Goal: Task Accomplishment & Management: Use online tool/utility

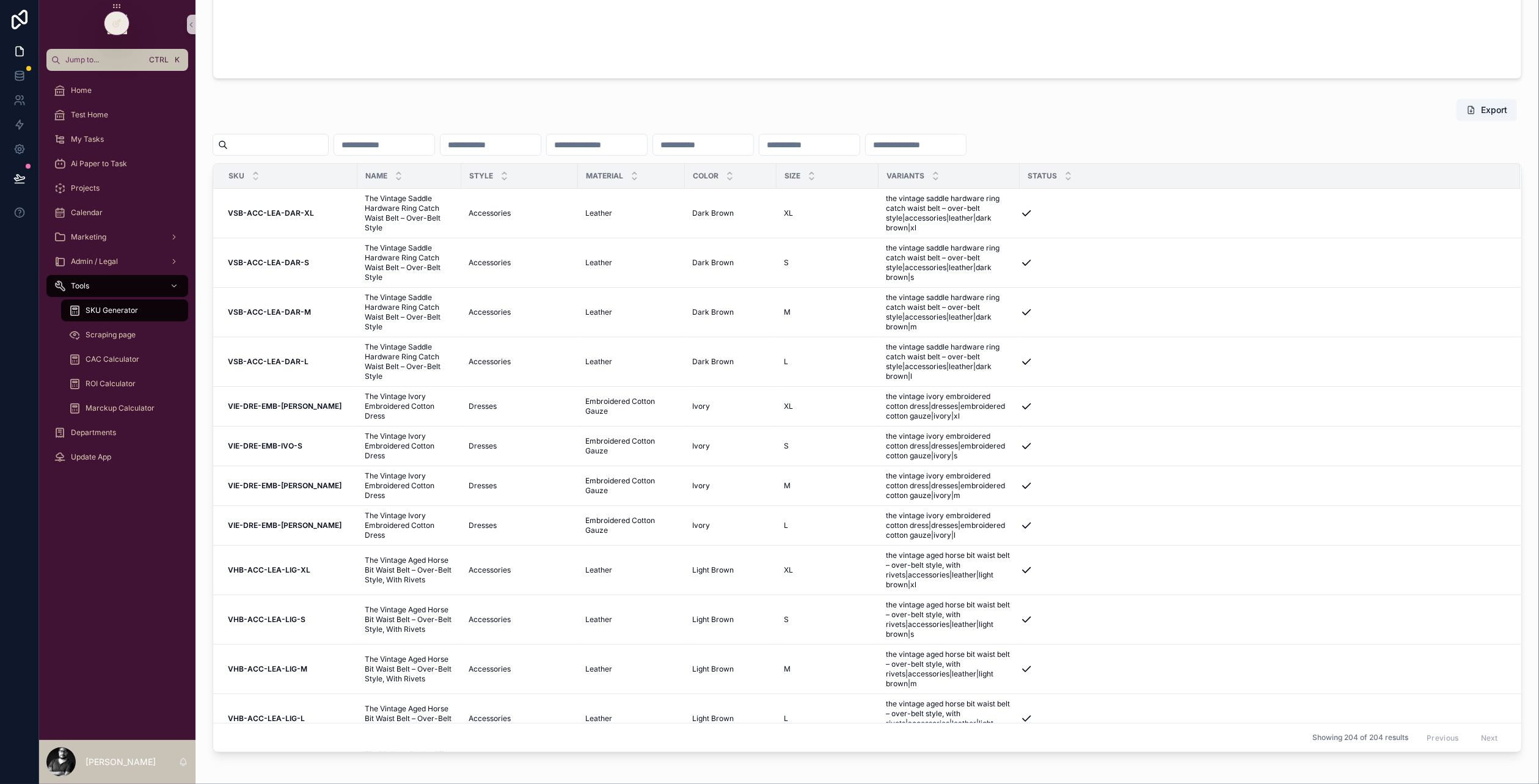
click at [290, 144] on input "scrollable content" at bounding box center [278, 144] width 100 height 17
click at [277, 151] on input "scrollable content" at bounding box center [278, 144] width 100 height 17
click at [255, 175] on icon "scrollable content" at bounding box center [256, 179] width 8 height 8
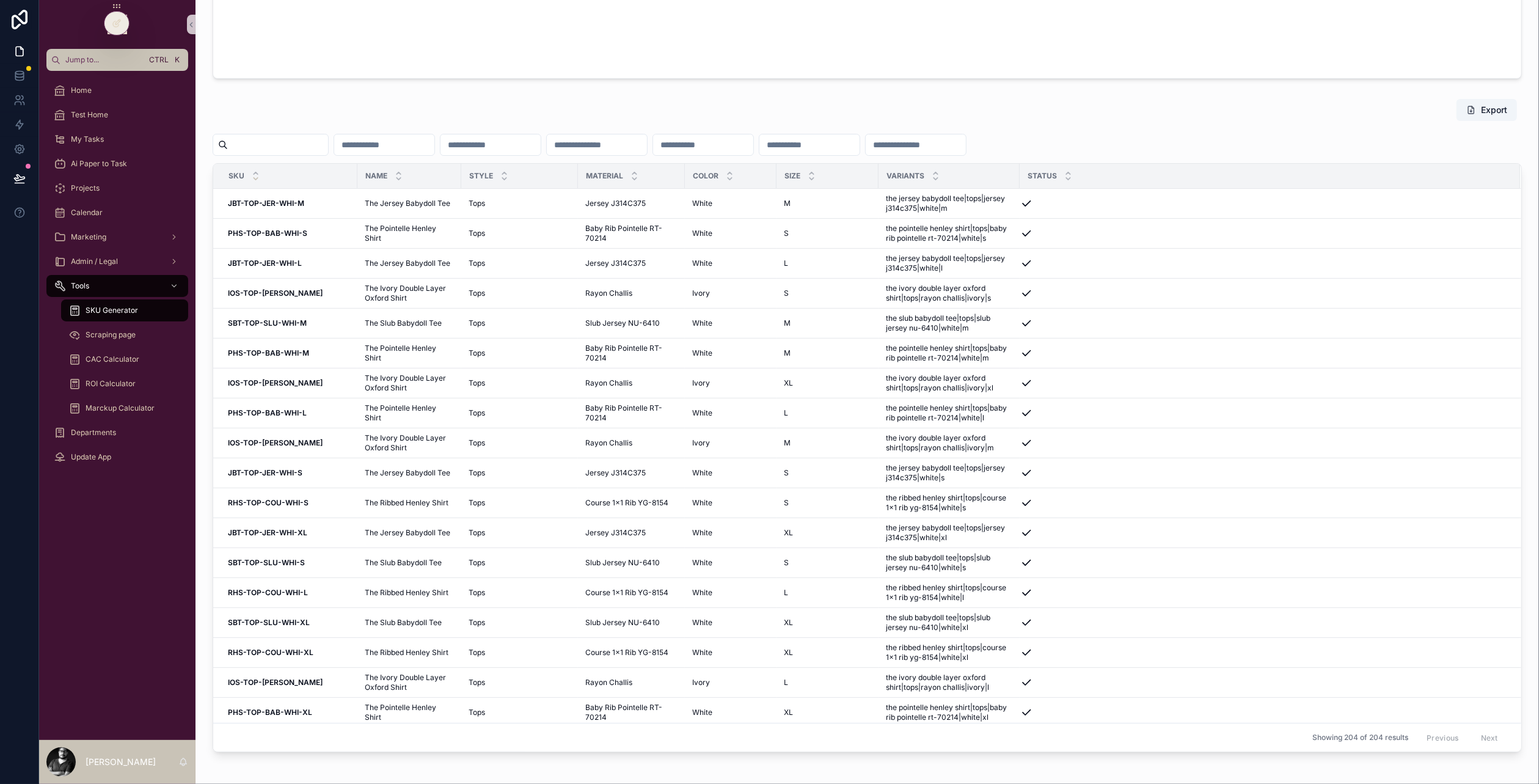
click at [258, 179] on icon "scrollable content" at bounding box center [256, 179] width 8 height 8
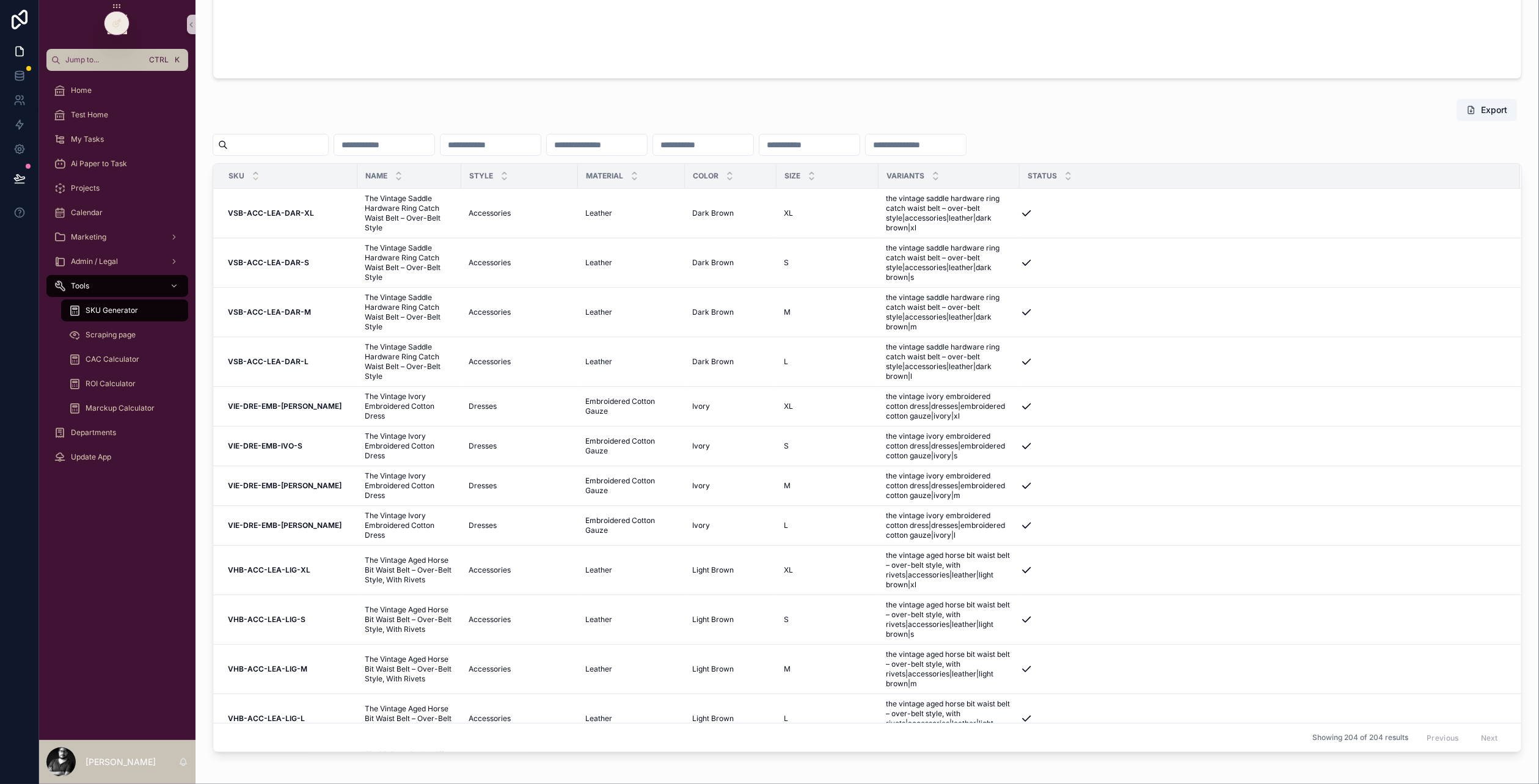
click at [253, 178] on icon "scrollable content" at bounding box center [256, 179] width 8 height 8
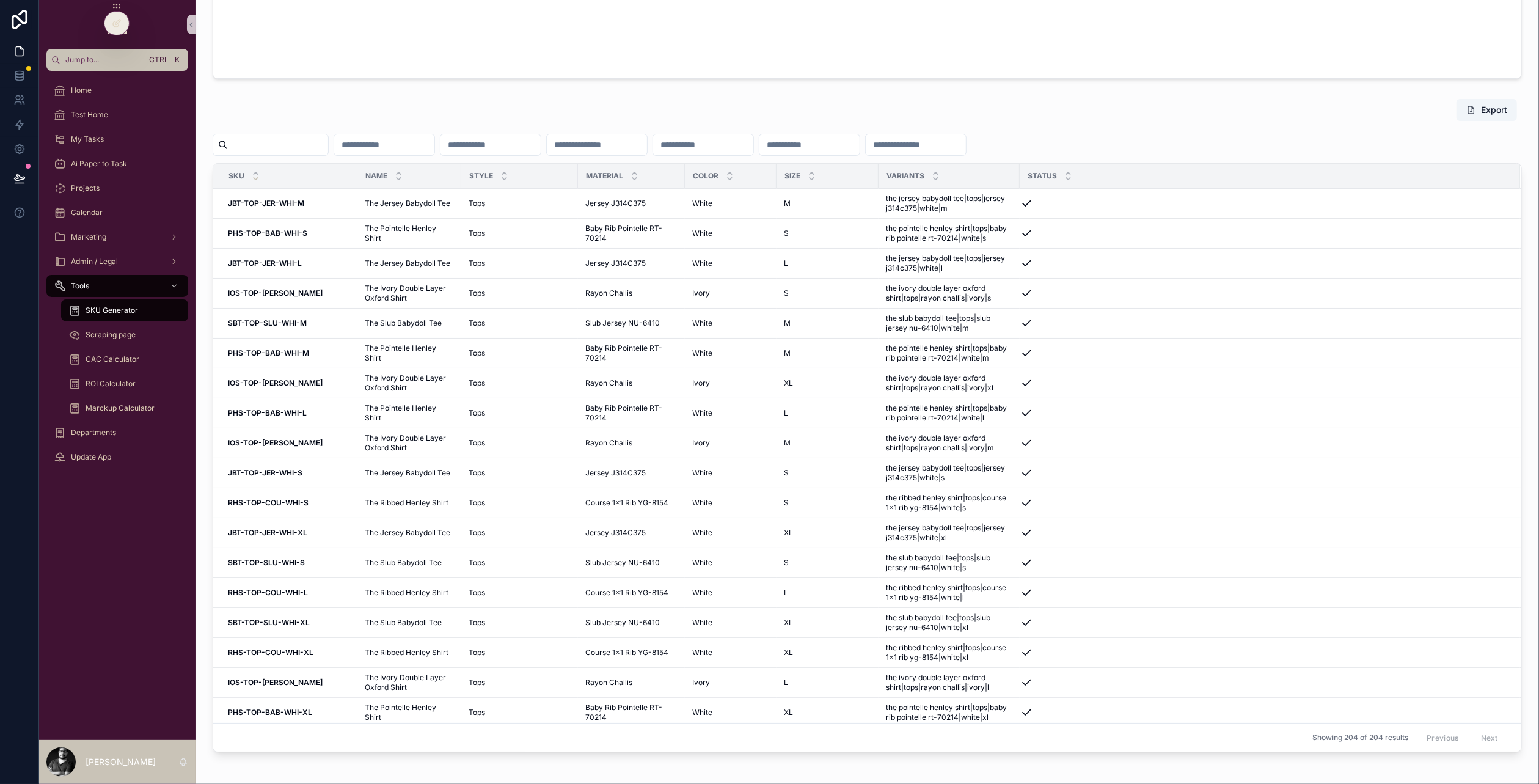
click at [253, 179] on icon "scrollable content" at bounding box center [256, 179] width 8 height 8
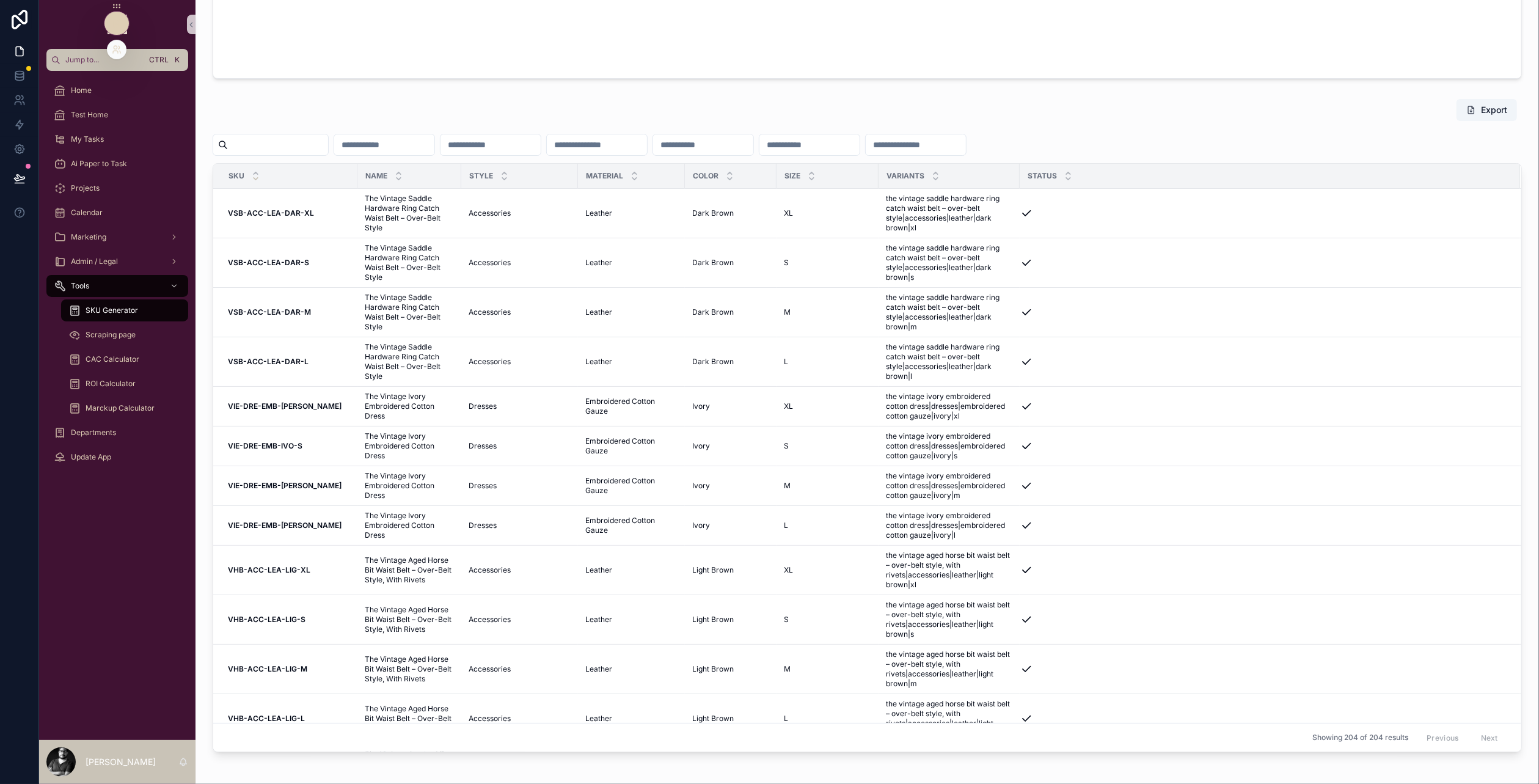
click at [116, 26] on icon at bounding box center [117, 23] width 10 height 10
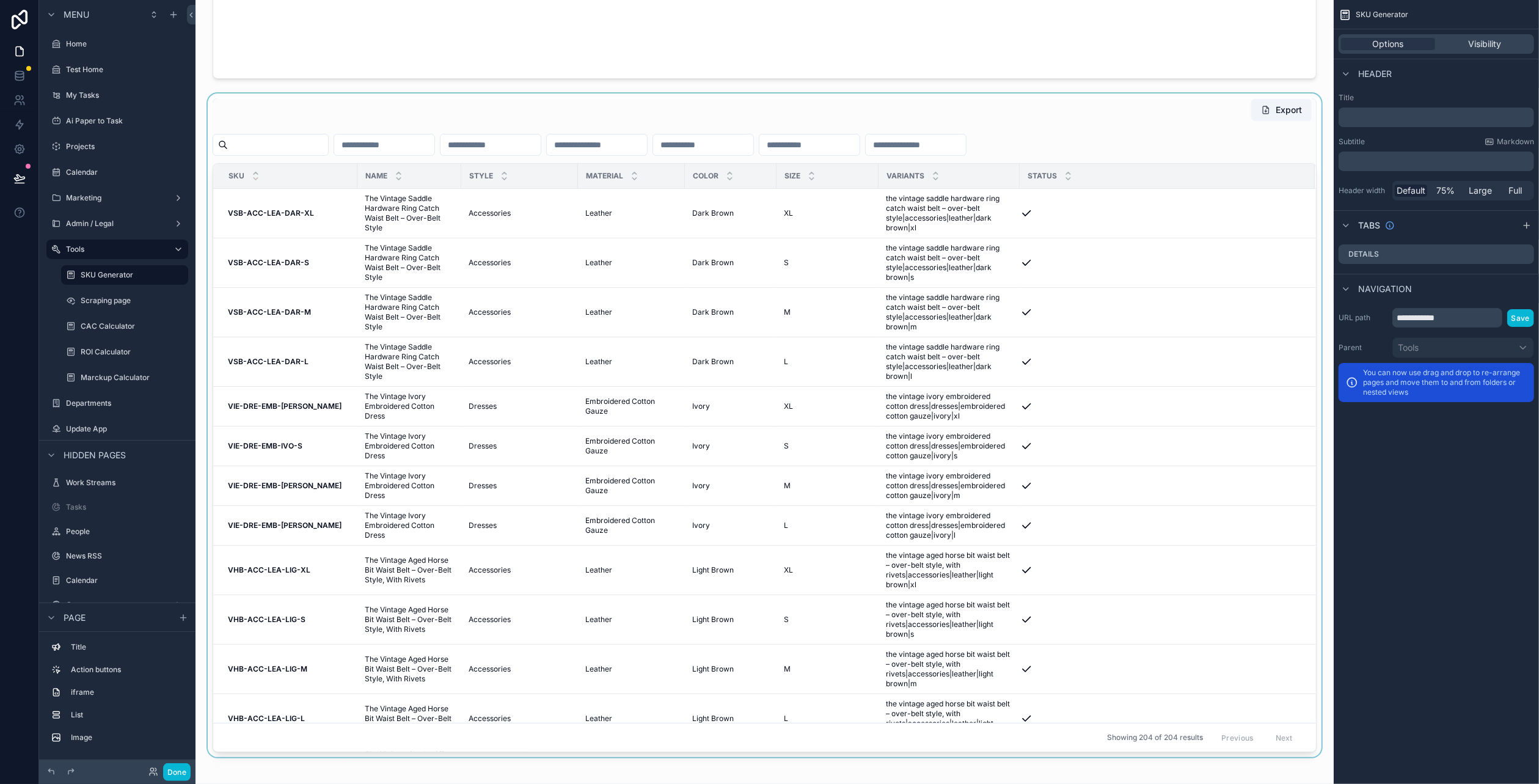
click at [872, 99] on div "scrollable content" at bounding box center [765, 425] width 1119 height 664
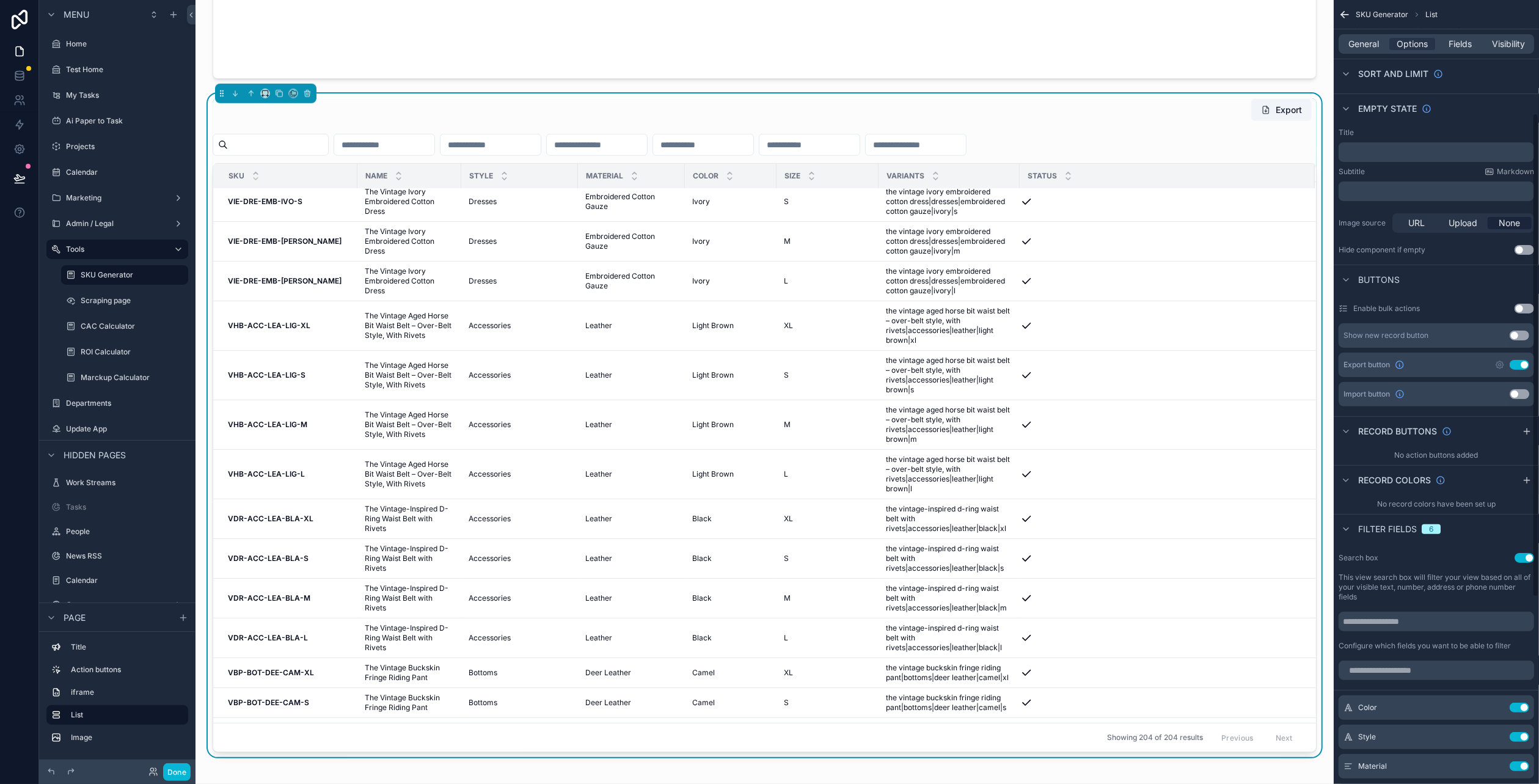
scroll to position [61, 0]
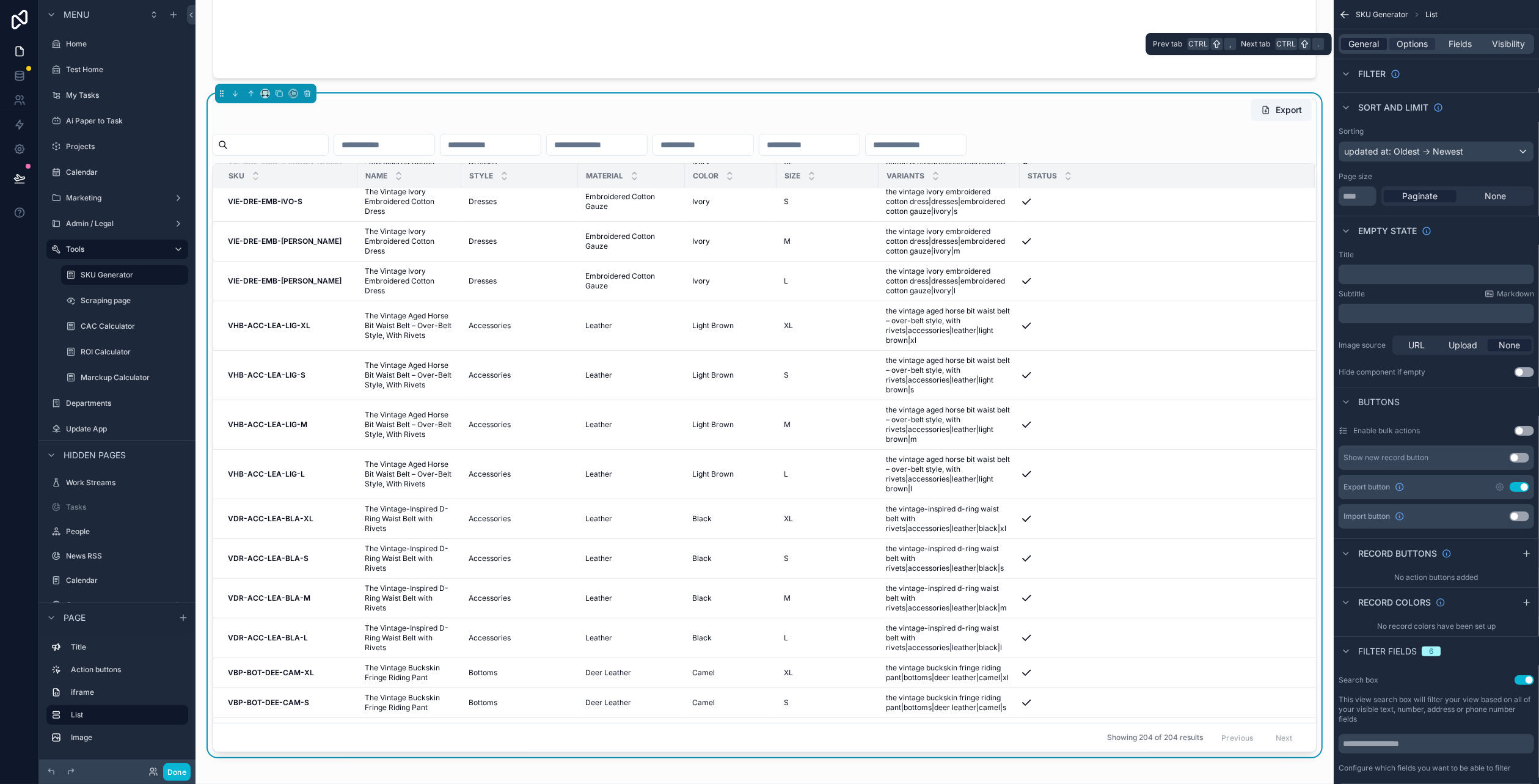
click at [1362, 39] on span "General" at bounding box center [1364, 43] width 31 height 12
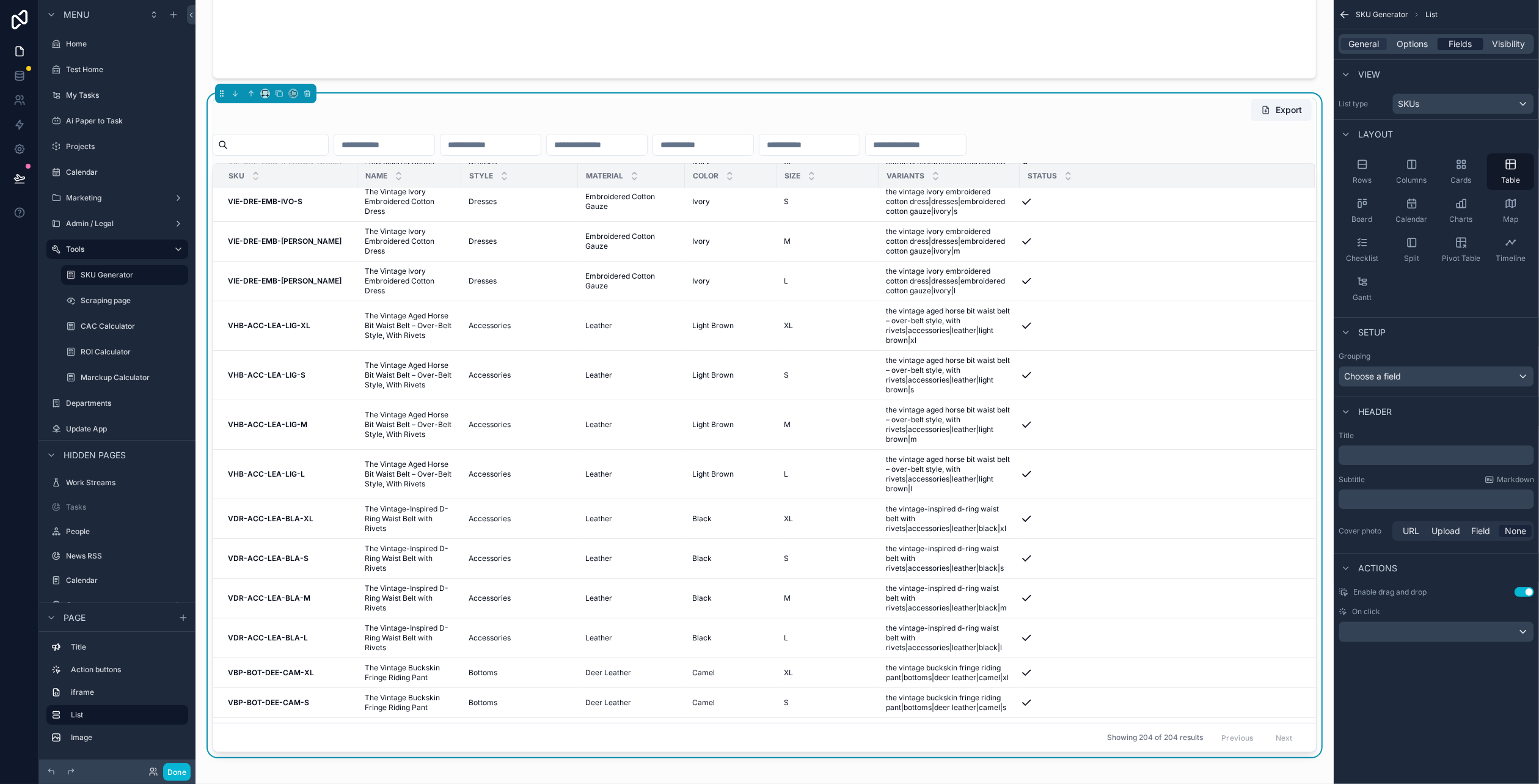
click at [1461, 46] on span "Fields" at bounding box center [1461, 43] width 23 height 12
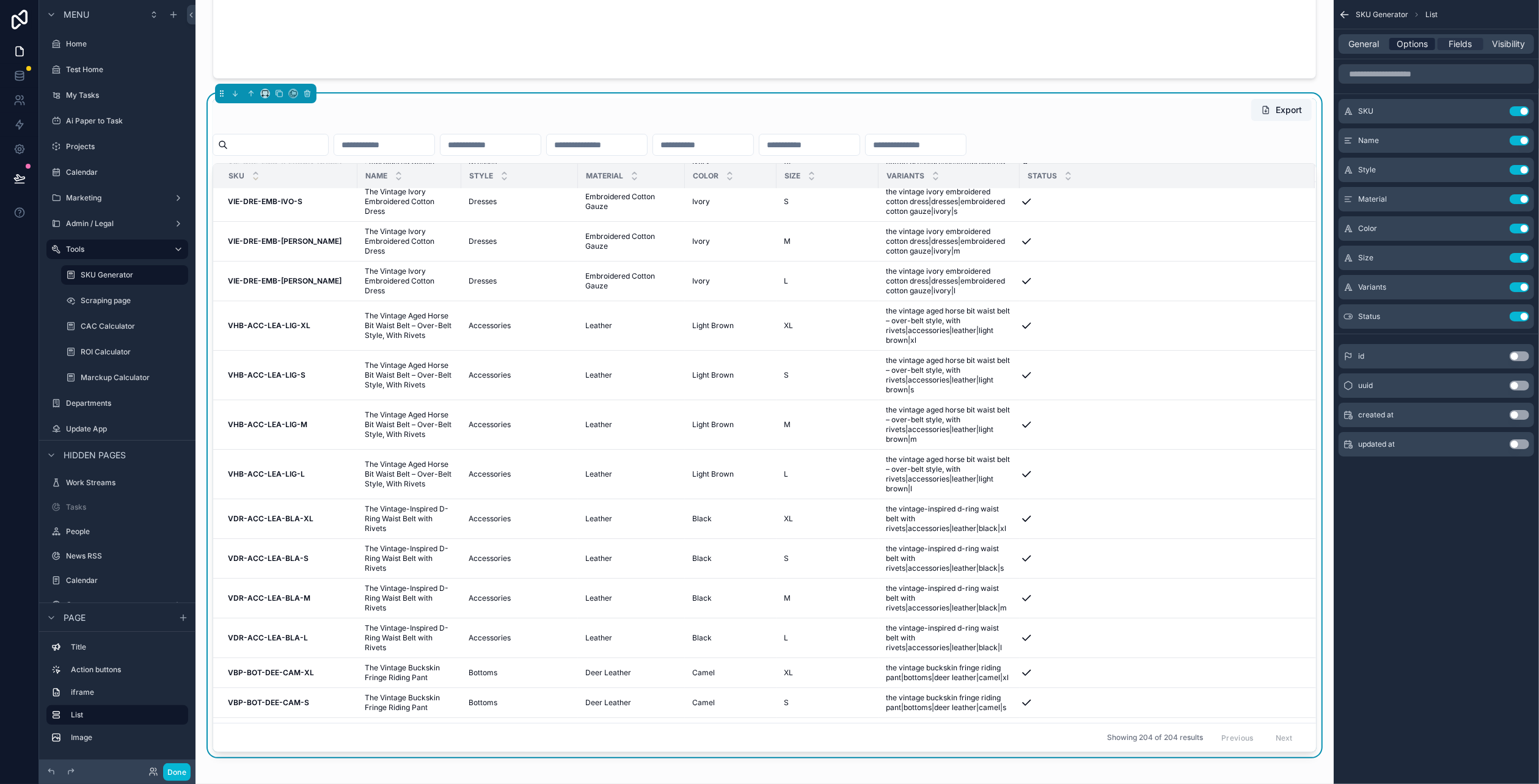
click at [1422, 44] on span "Options" at bounding box center [1412, 43] width 31 height 12
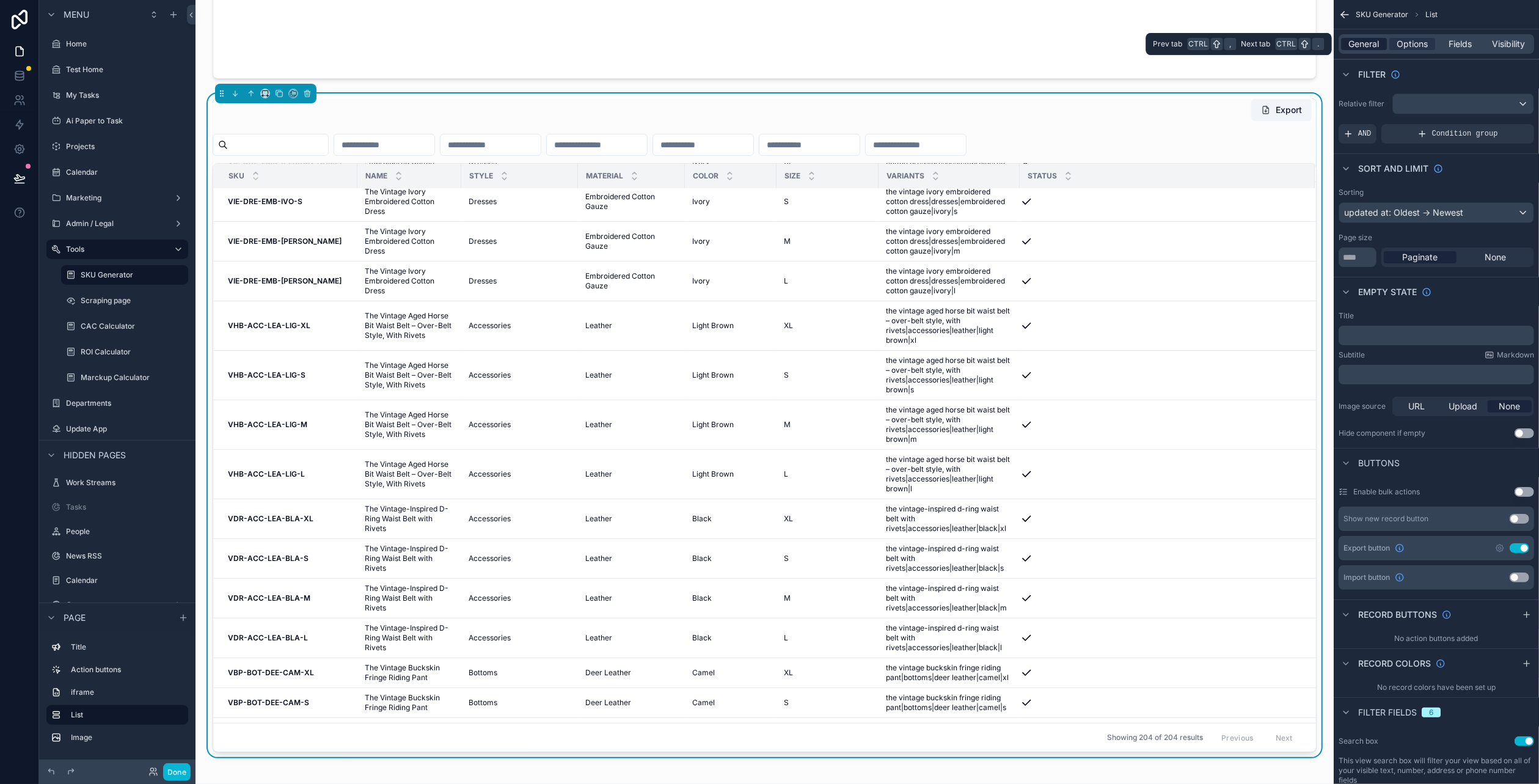
click at [1363, 42] on span "General" at bounding box center [1364, 43] width 31 height 12
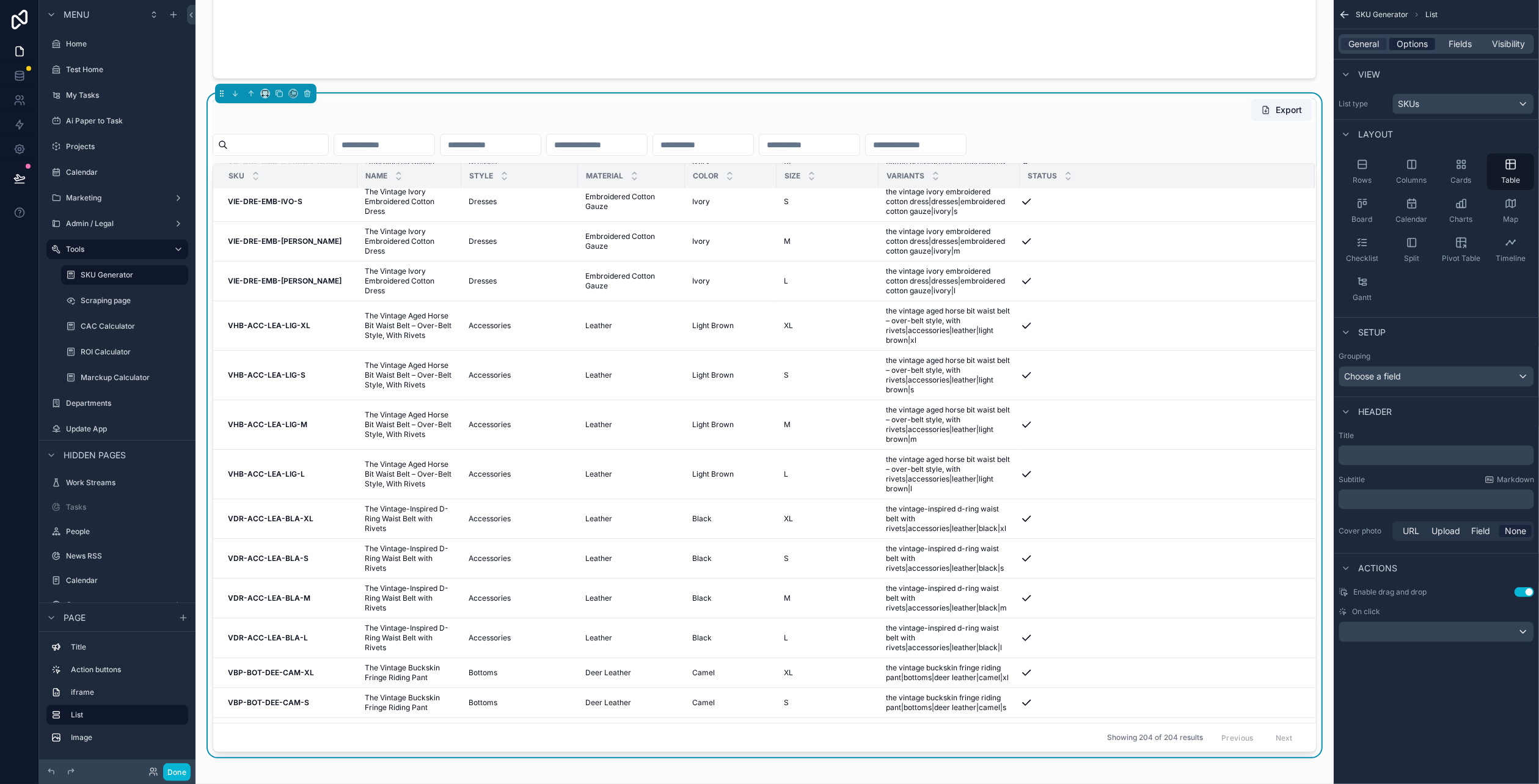
click at [1417, 43] on span "Options" at bounding box center [1412, 43] width 31 height 12
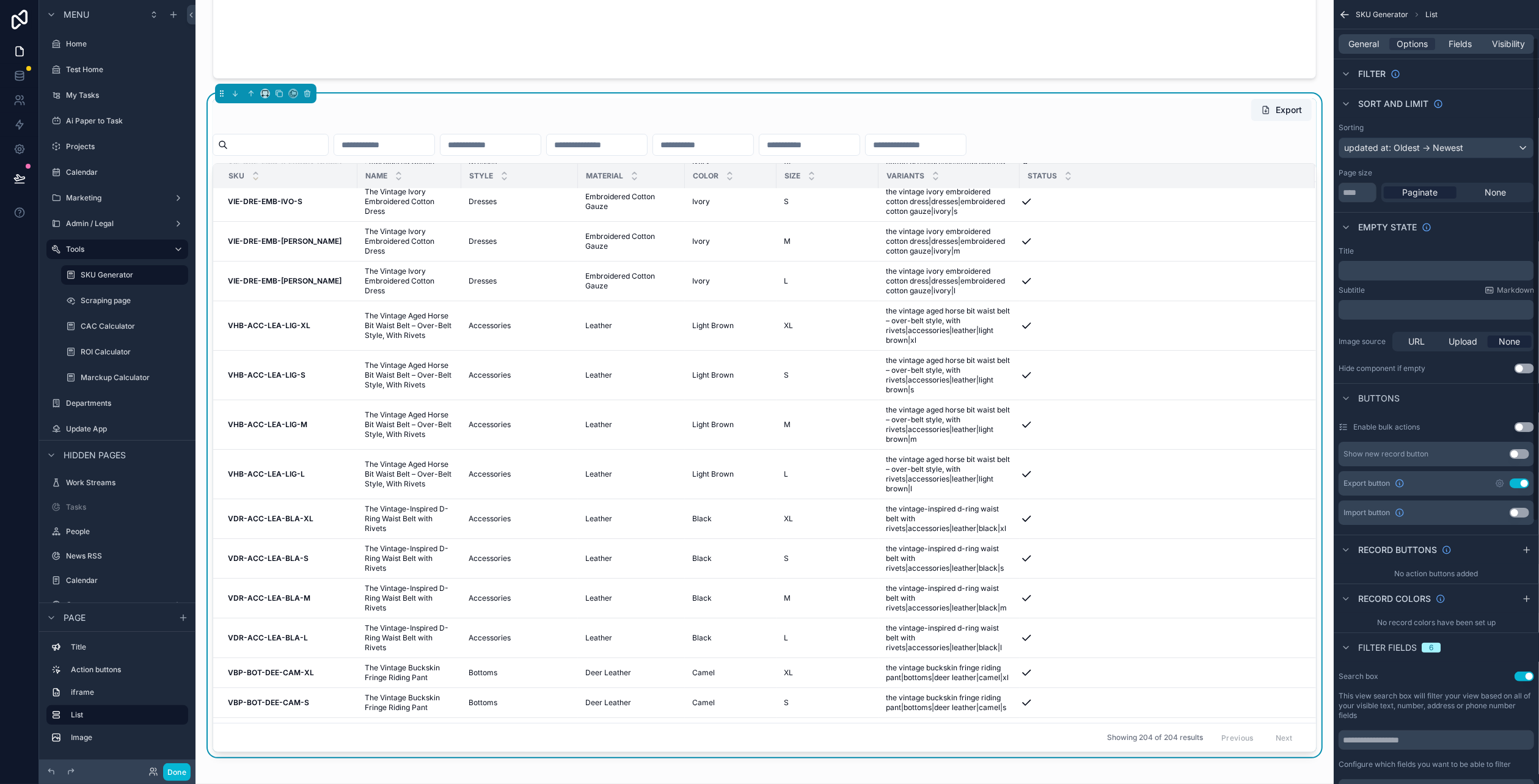
scroll to position [61, 0]
click at [1523, 428] on button "Use setting" at bounding box center [1524, 431] width 19 height 10
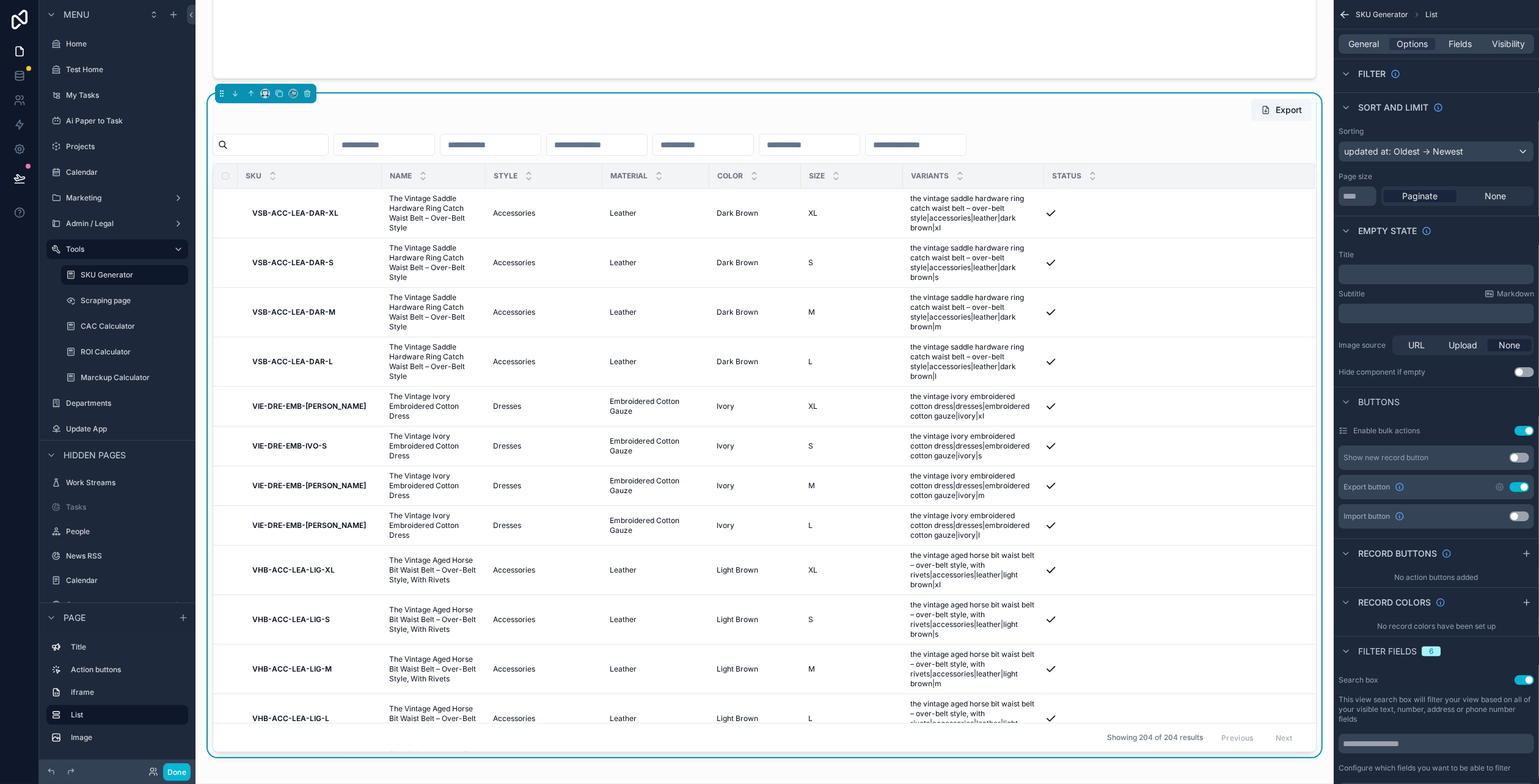
click at [1523, 428] on button "Use setting" at bounding box center [1524, 431] width 19 height 10
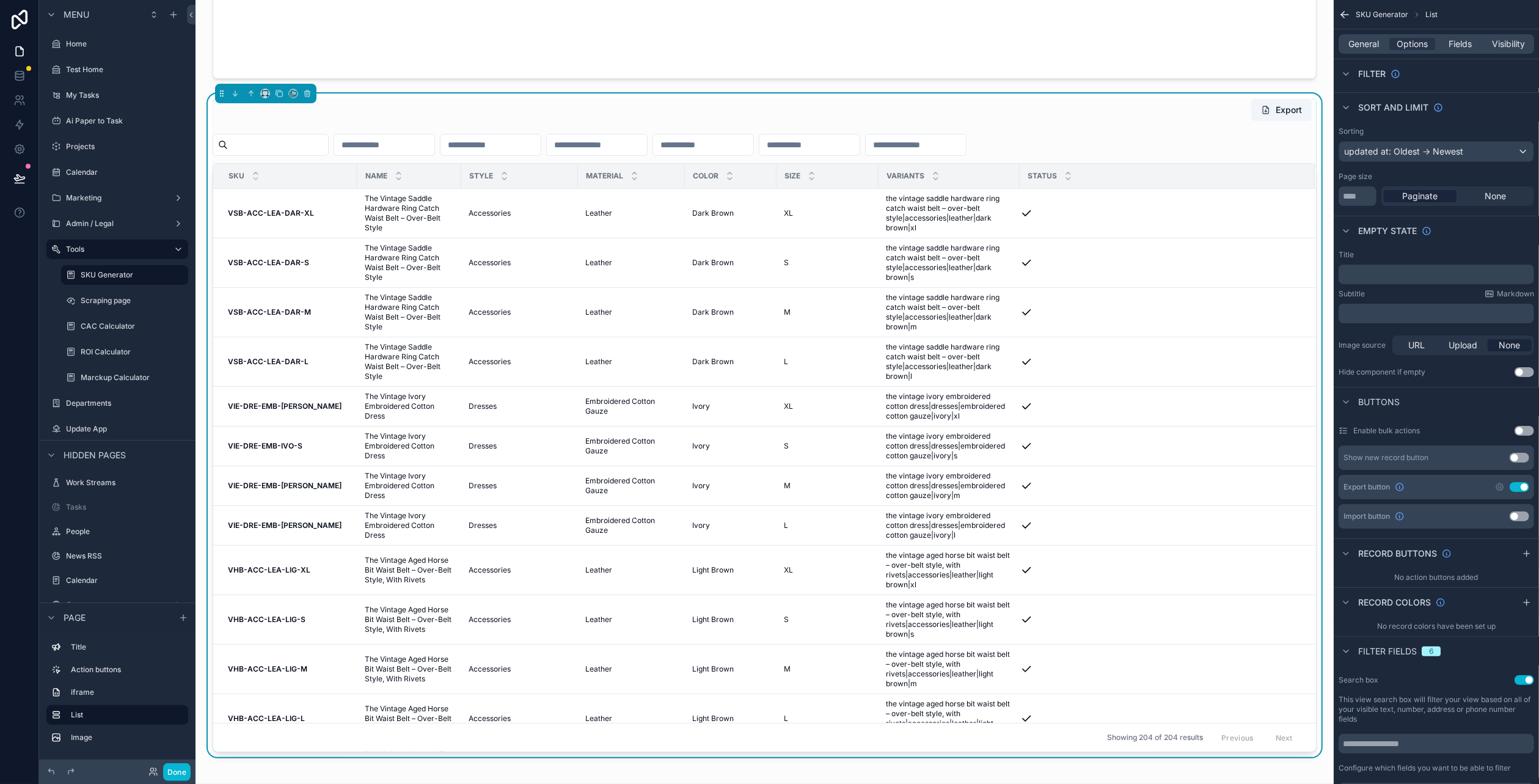
click at [1523, 428] on button "Use setting" at bounding box center [1524, 431] width 19 height 10
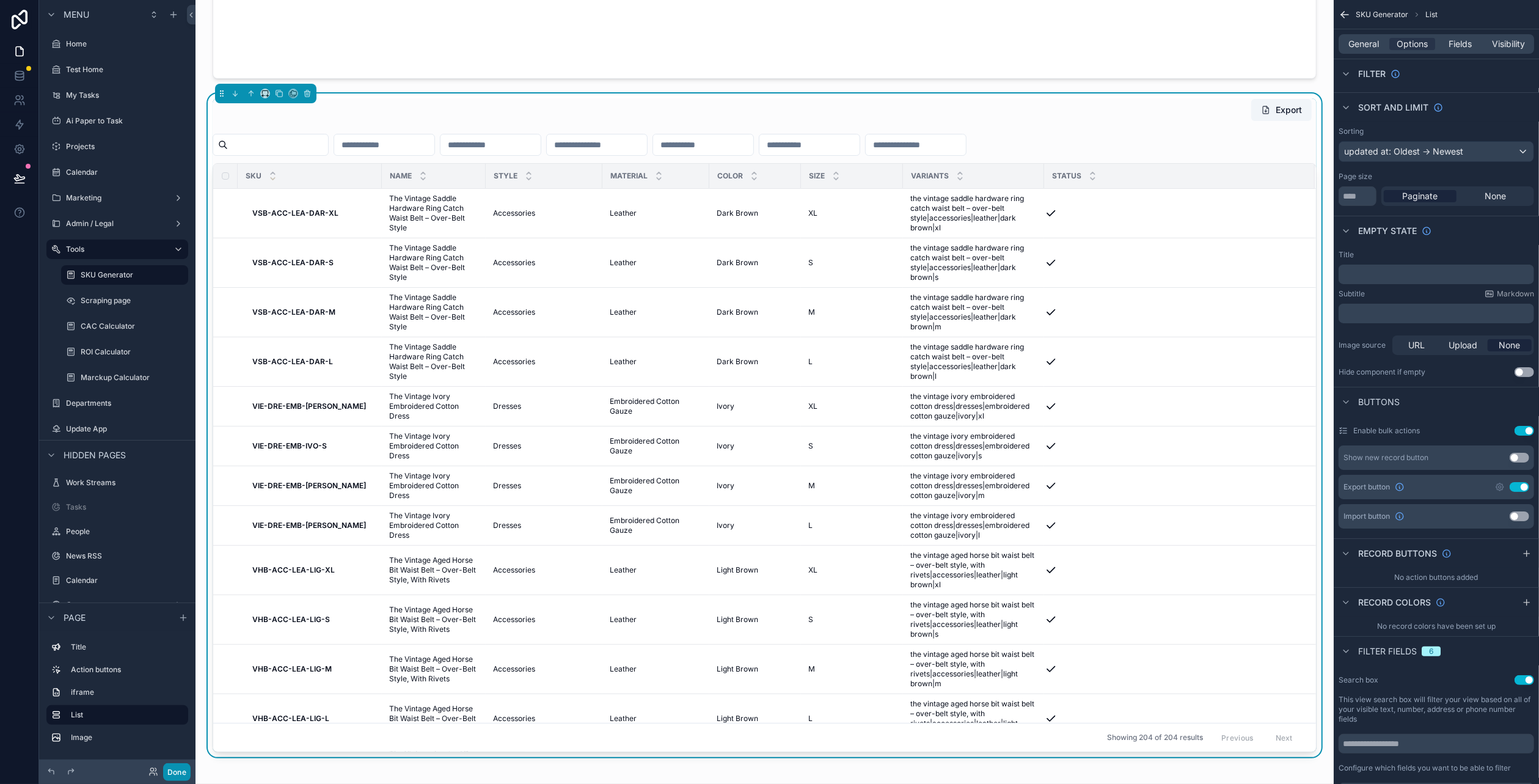
click at [176, 778] on button "Done" at bounding box center [177, 771] width 28 height 18
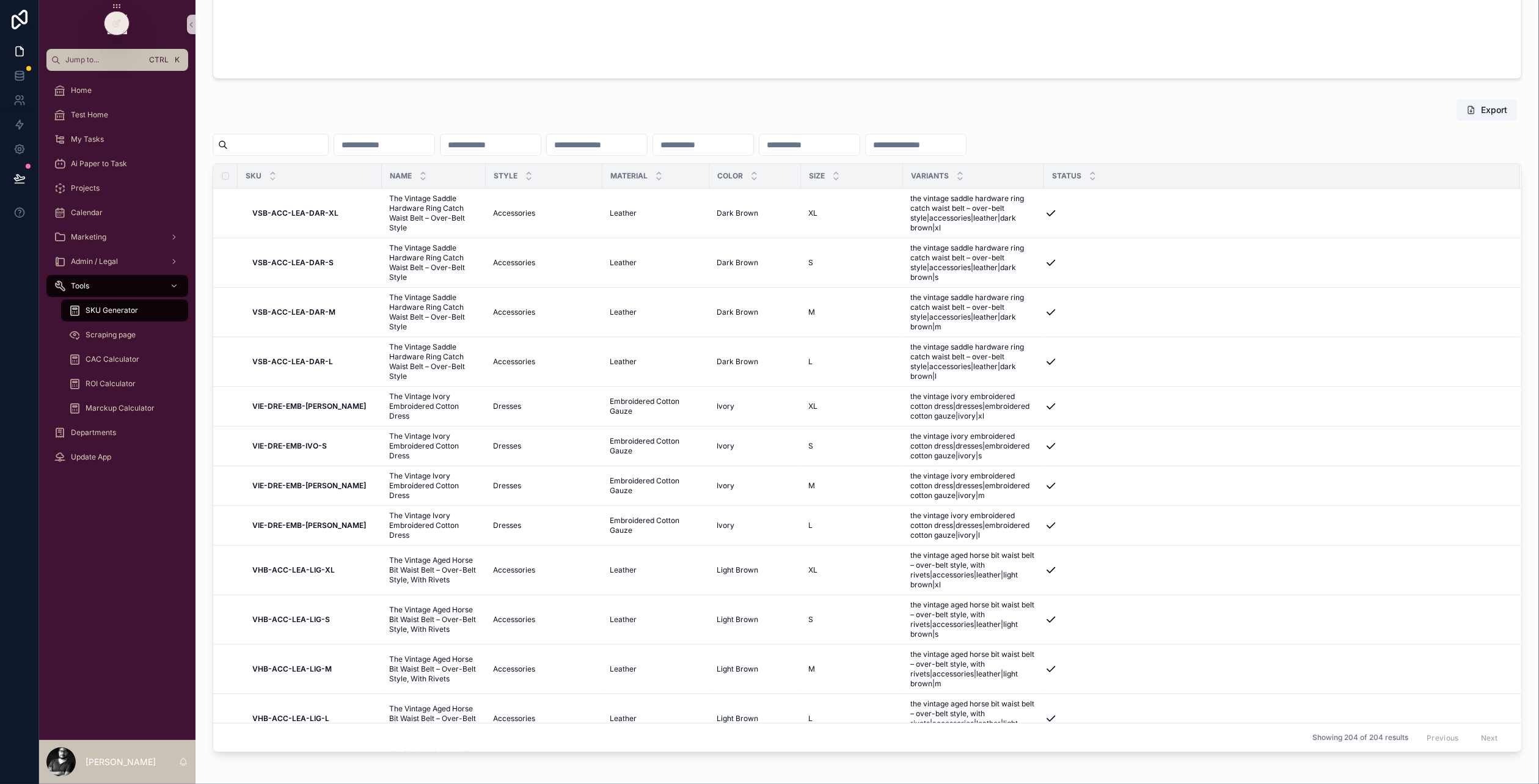
click at [267, 180] on div "SKU" at bounding box center [310, 175] width 143 height 23
click at [271, 172] on icon "scrollable content" at bounding box center [273, 173] width 4 height 2
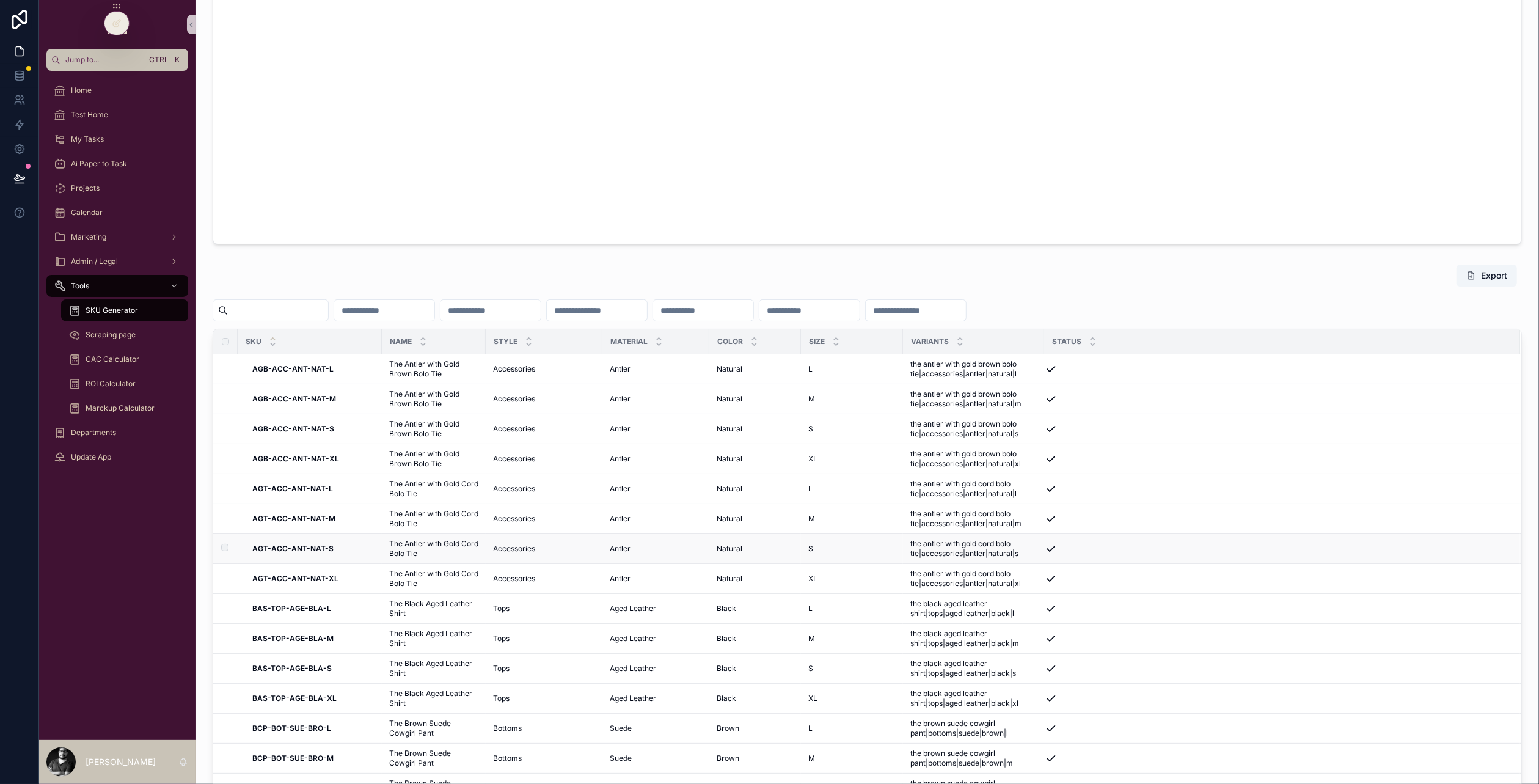
scroll to position [835, 0]
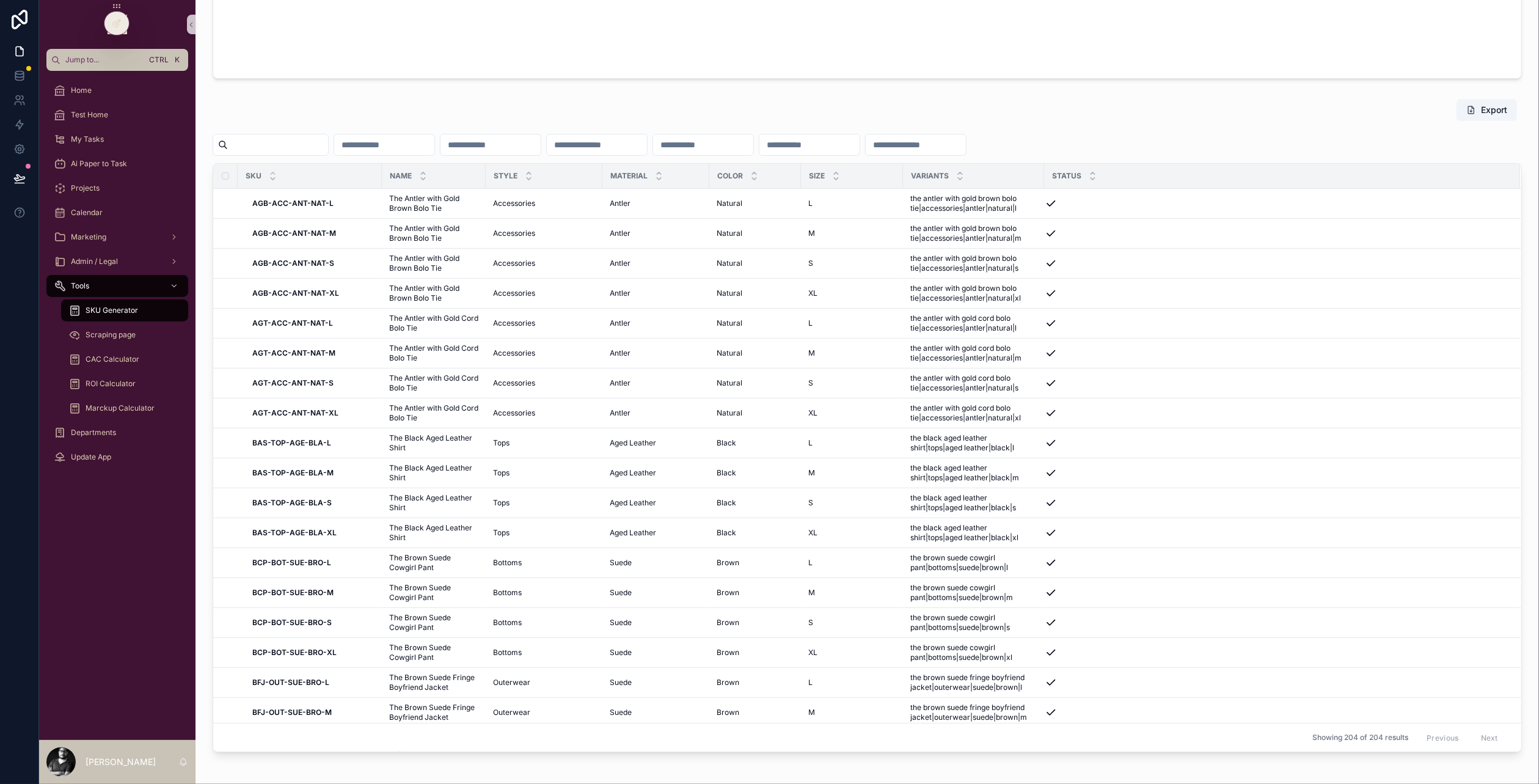
click at [401, 174] on span "Name" at bounding box center [401, 176] width 22 height 10
click at [422, 175] on icon "scrollable content" at bounding box center [423, 179] width 8 height 8
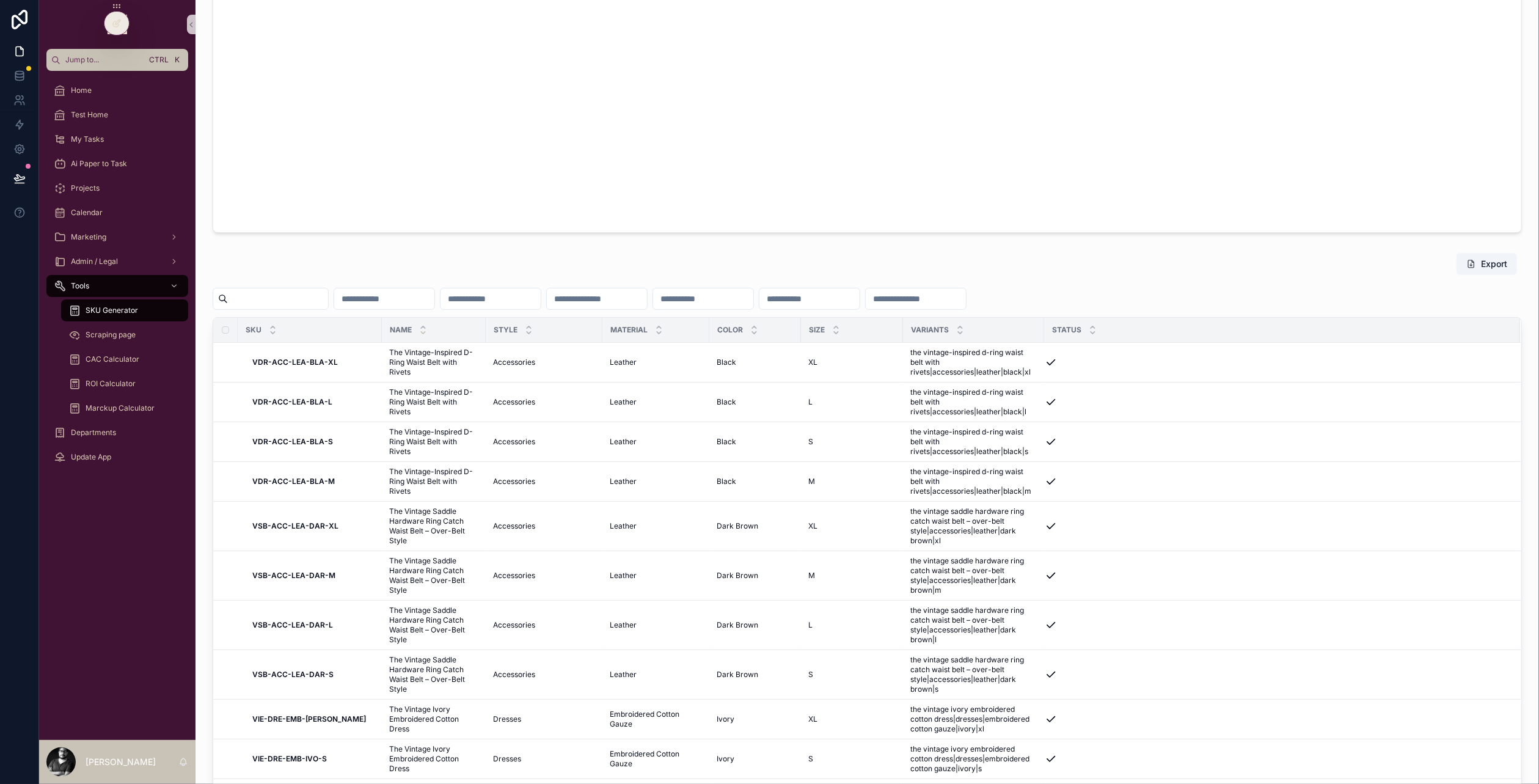
scroll to position [652, 0]
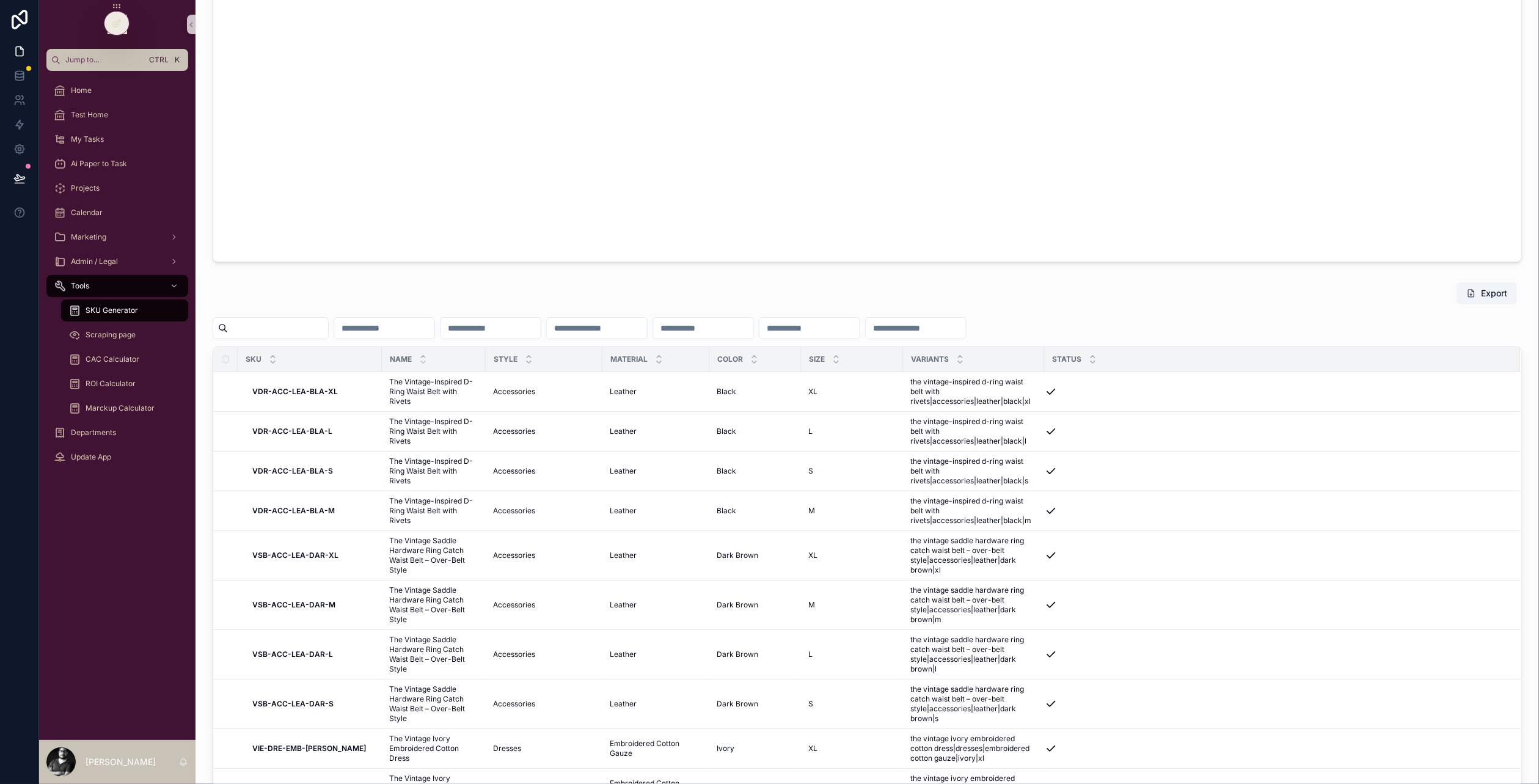
click at [253, 360] on span "SKU" at bounding box center [253, 359] width 16 height 10
click at [273, 358] on icon "scrollable content" at bounding box center [273, 362] width 8 height 8
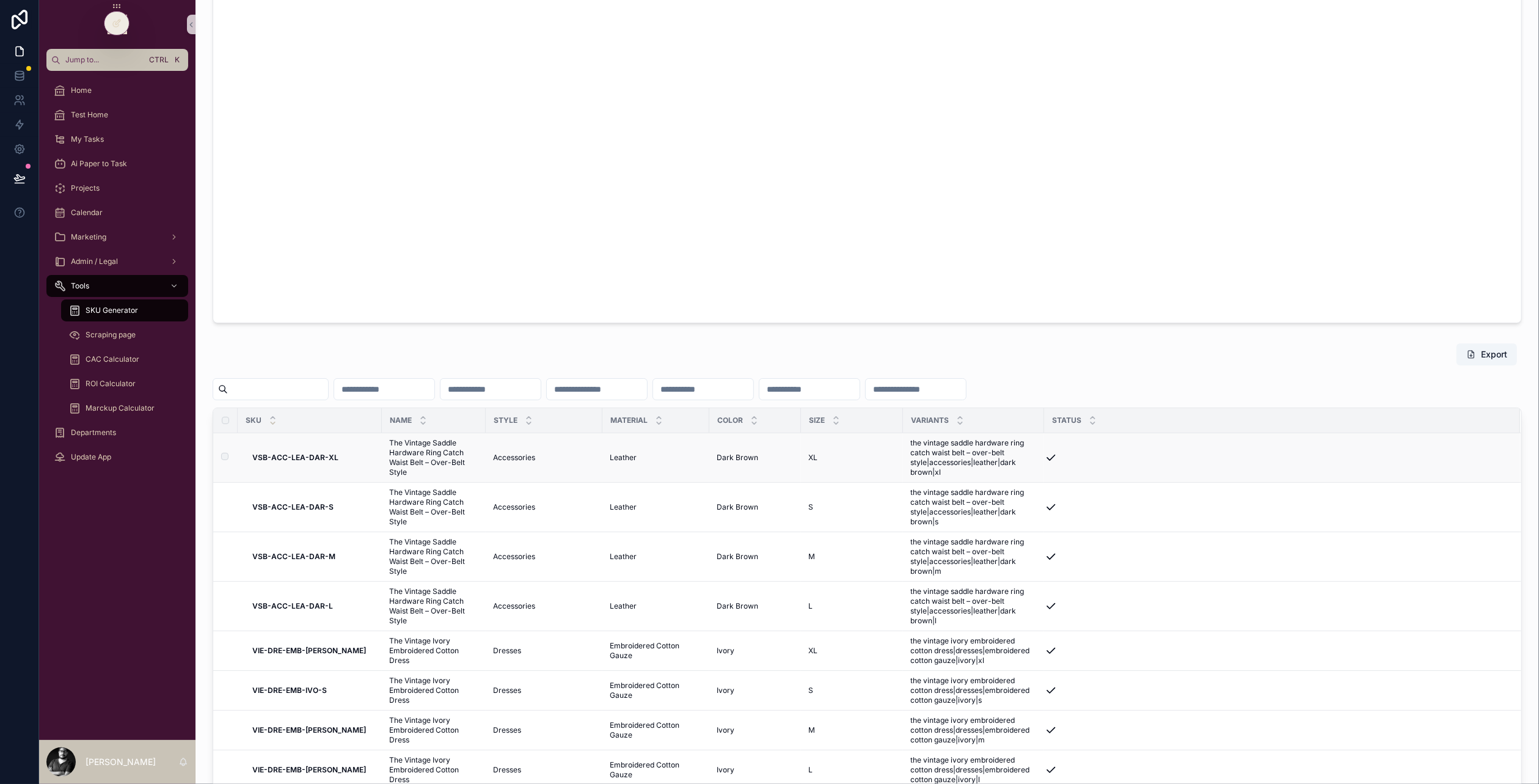
click at [221, 459] on label "scrollable content" at bounding box center [218, 457] width 8 height 10
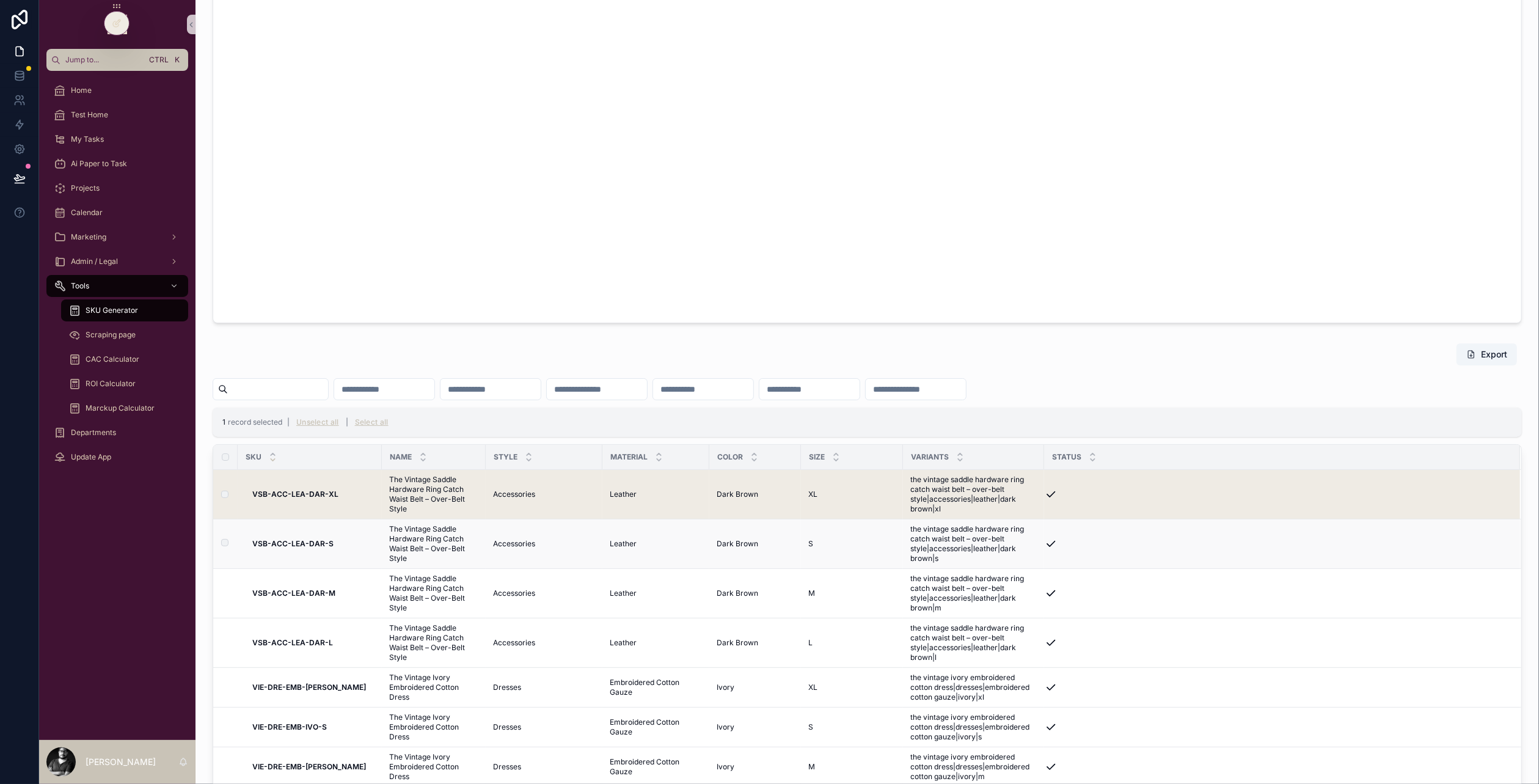
click at [221, 546] on label "scrollable content" at bounding box center [218, 544] width 8 height 10
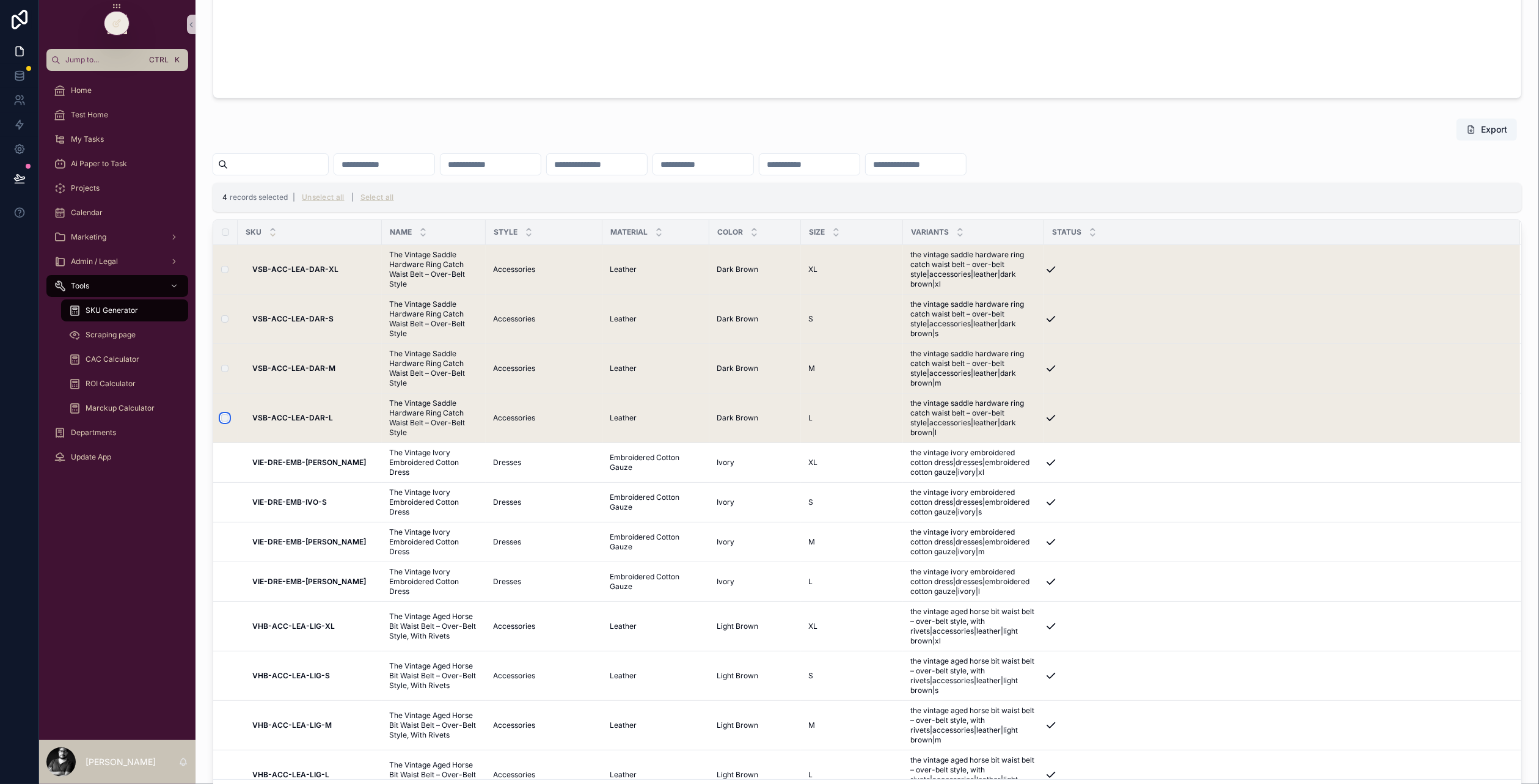
scroll to position [835, 0]
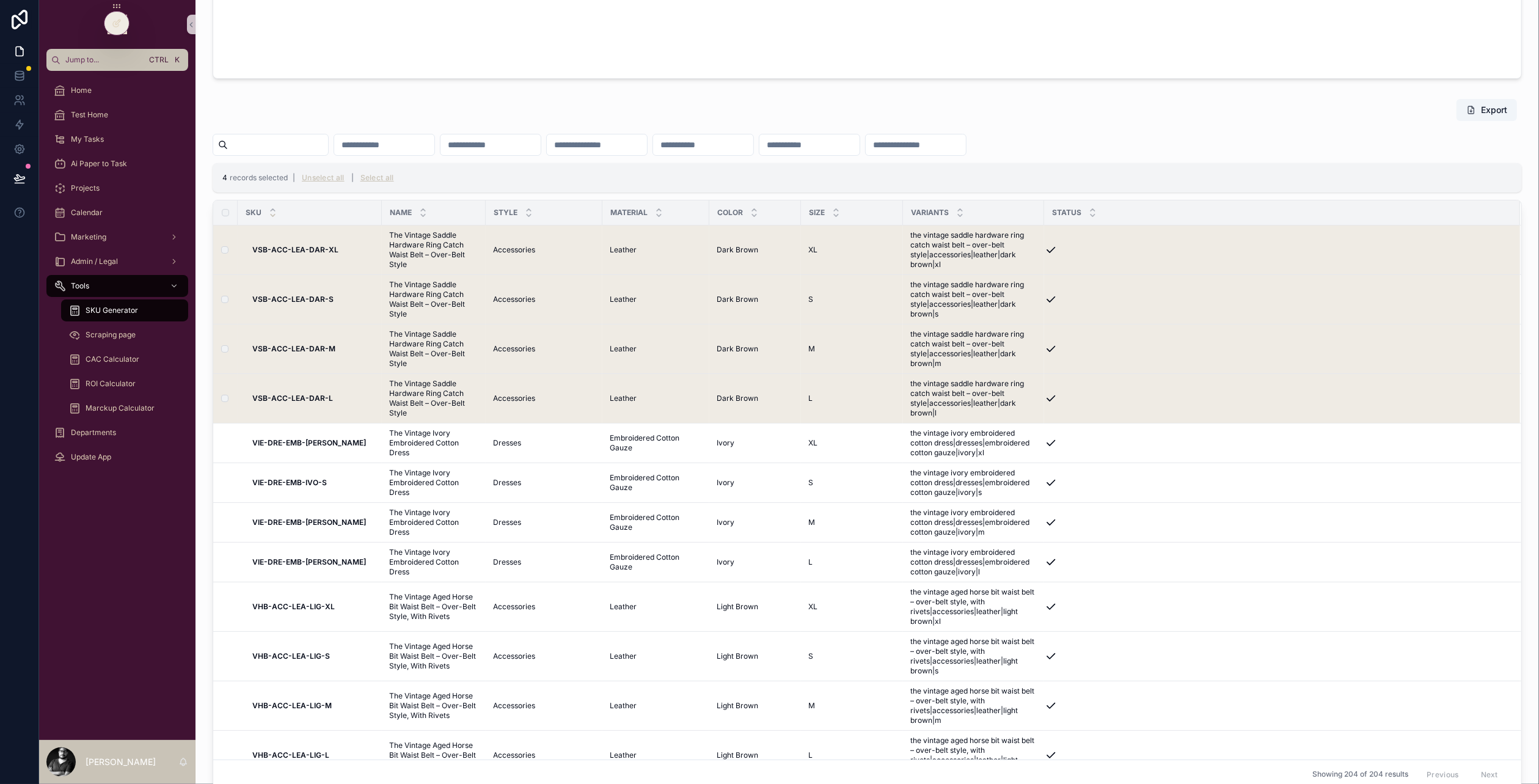
click at [418, 247] on span "The Vintage Saddle Hardware Ring Catch Waist Belt – Over-Belt Style" at bounding box center [434, 249] width 89 height 39
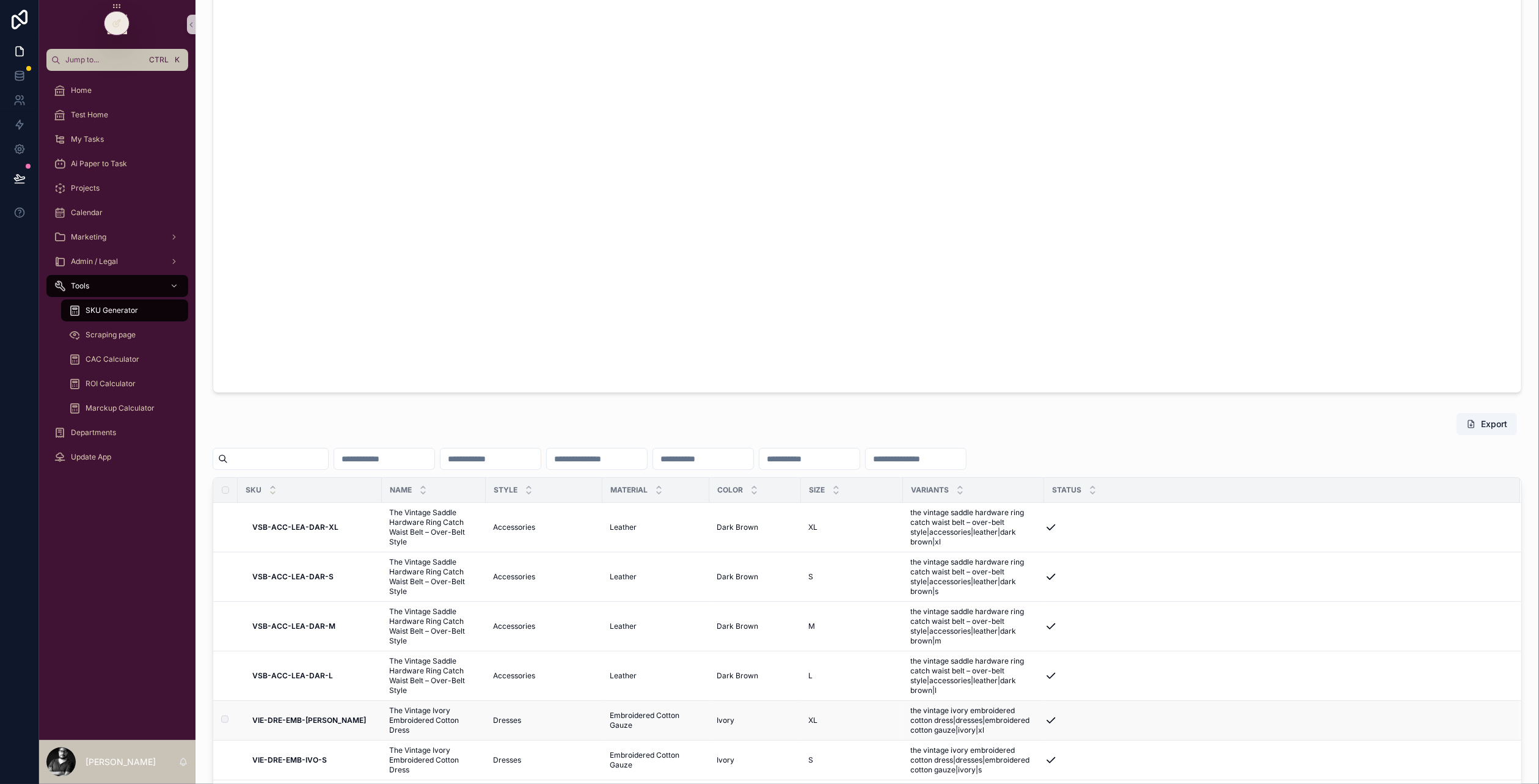
scroll to position [672, 0]
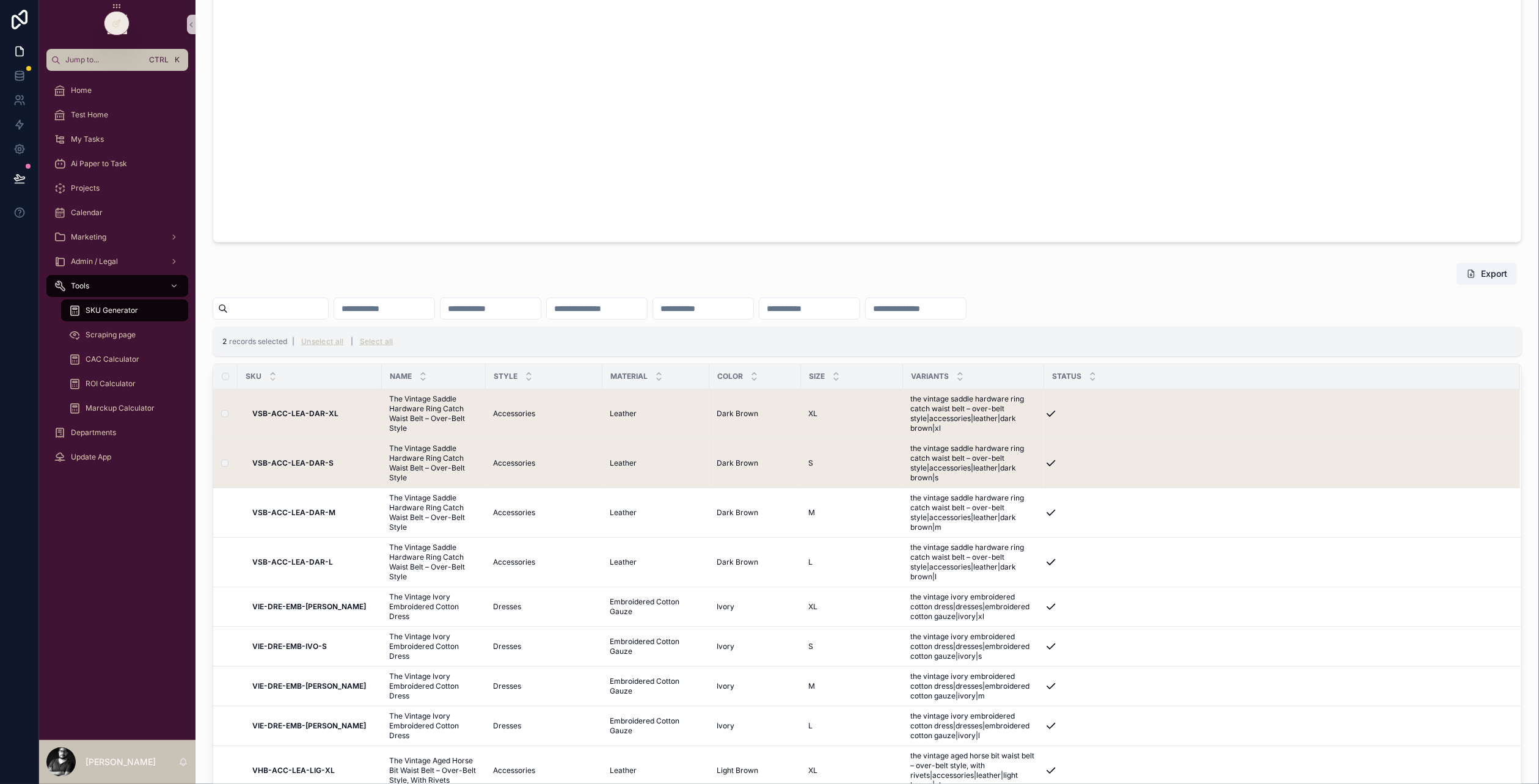
click at [1299, 316] on div "scrollable content" at bounding box center [867, 308] width 1310 height 22
click at [1488, 273] on button "Export" at bounding box center [1487, 273] width 60 height 22
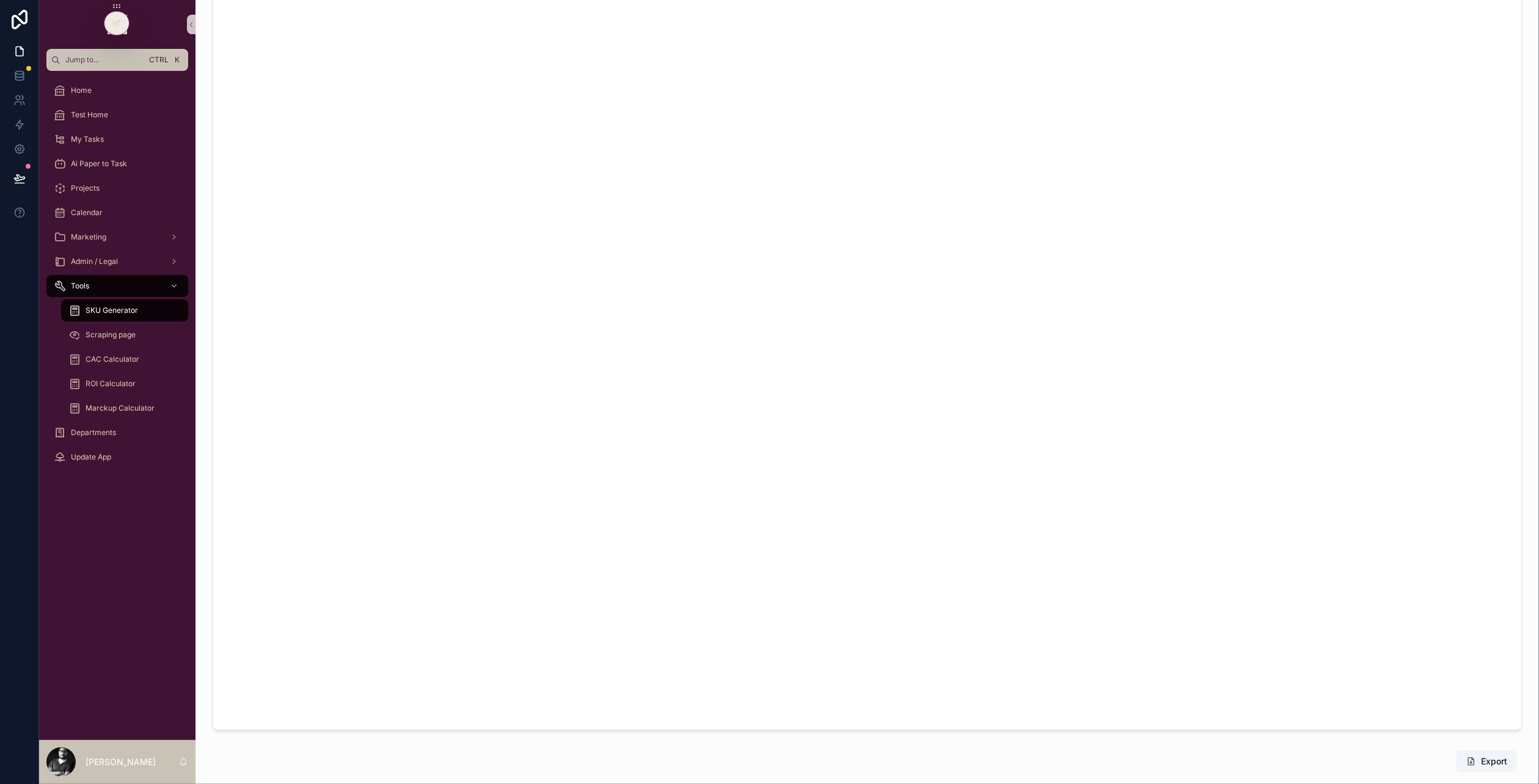
scroll to position [78, 0]
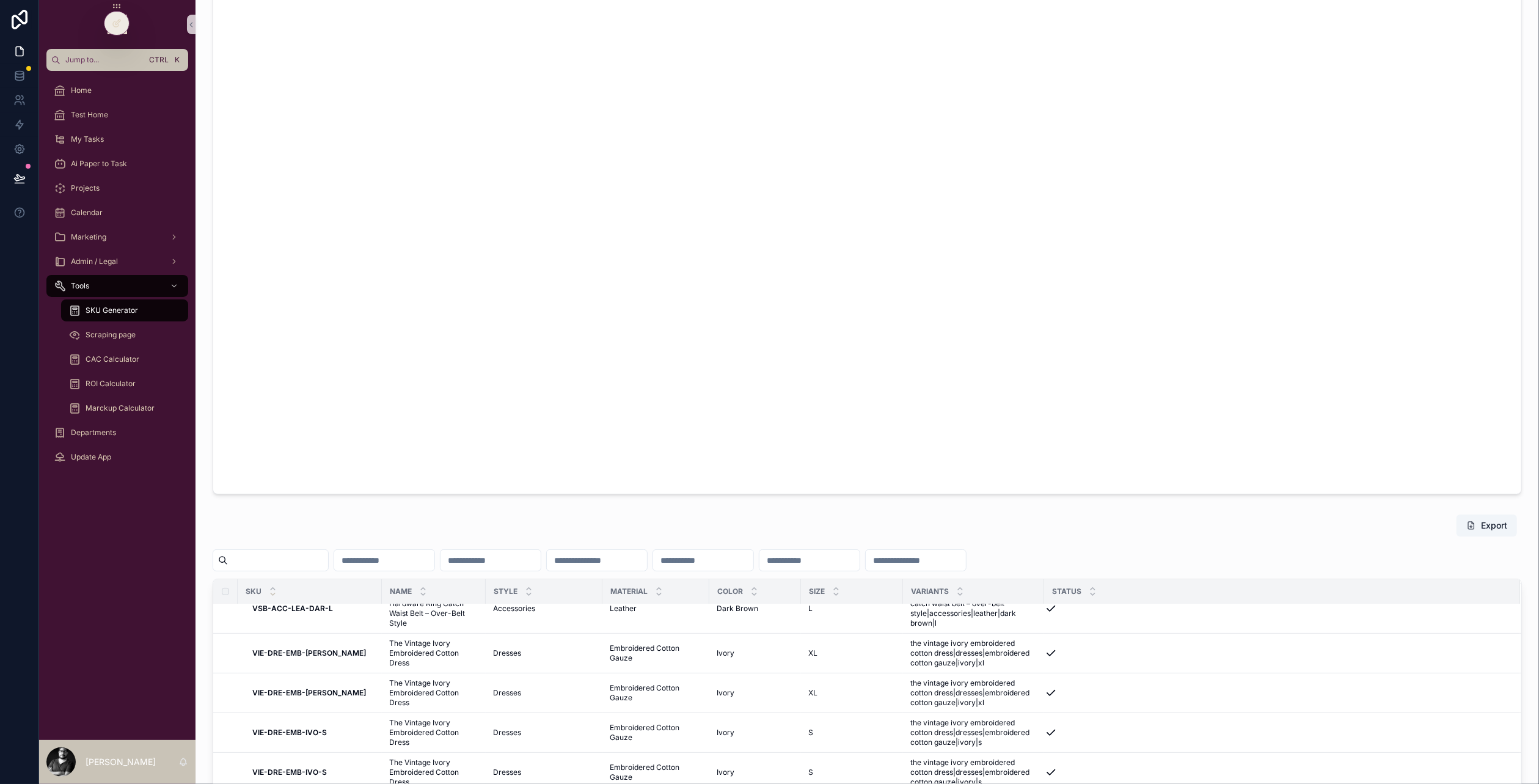
scroll to position [305, 0]
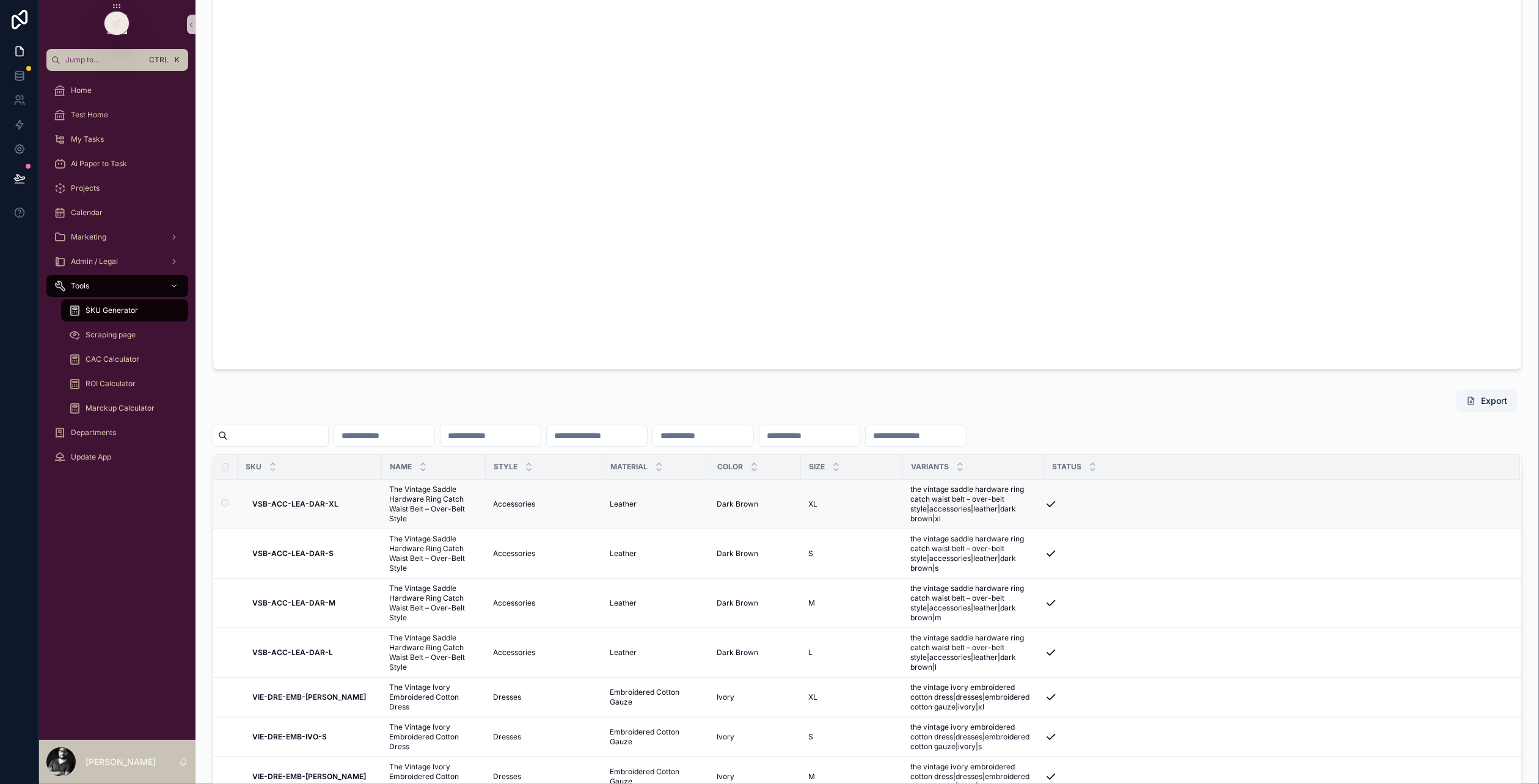
scroll to position [526, 0]
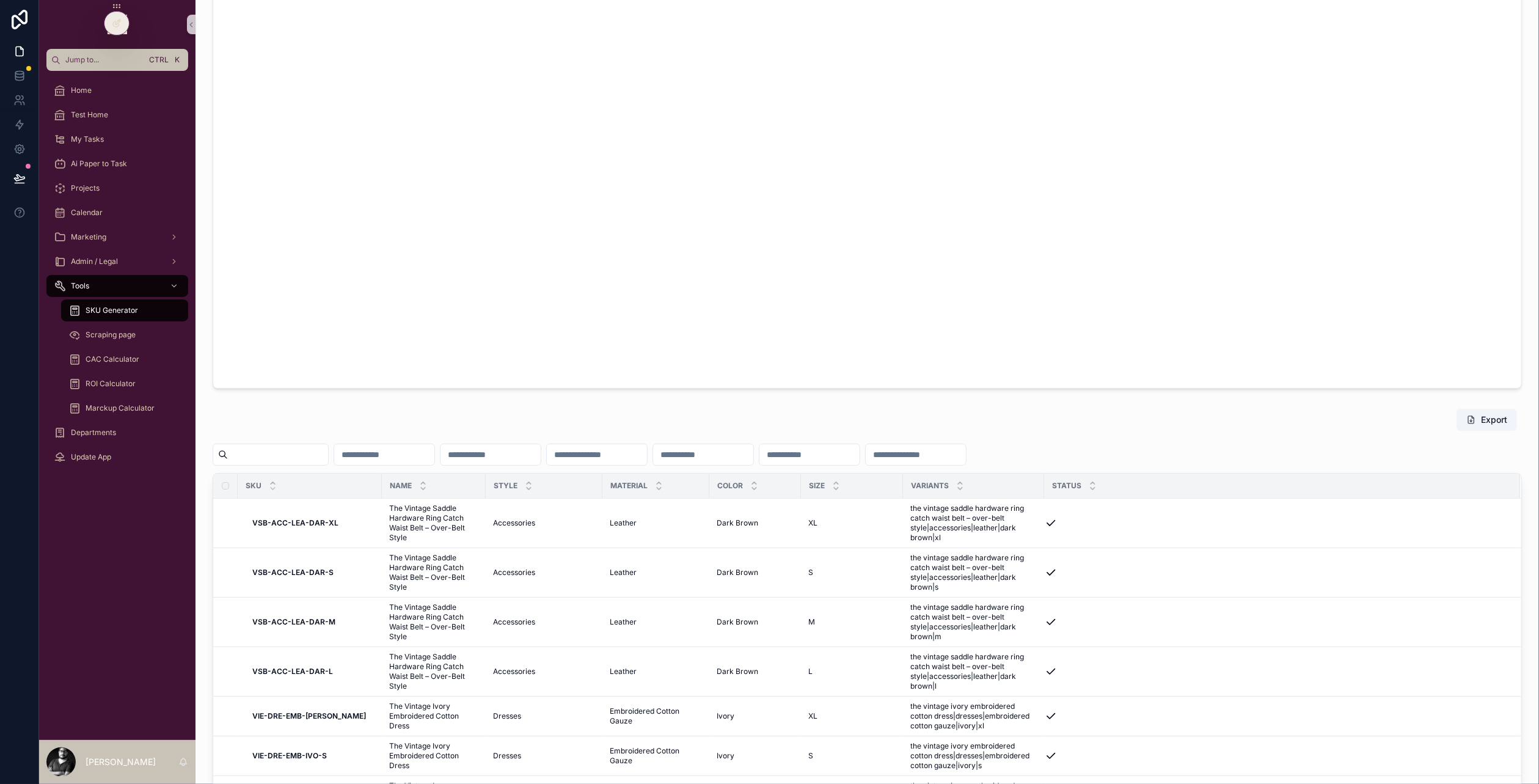
click at [253, 450] on input "scrollable content" at bounding box center [278, 454] width 100 height 17
type input "***"
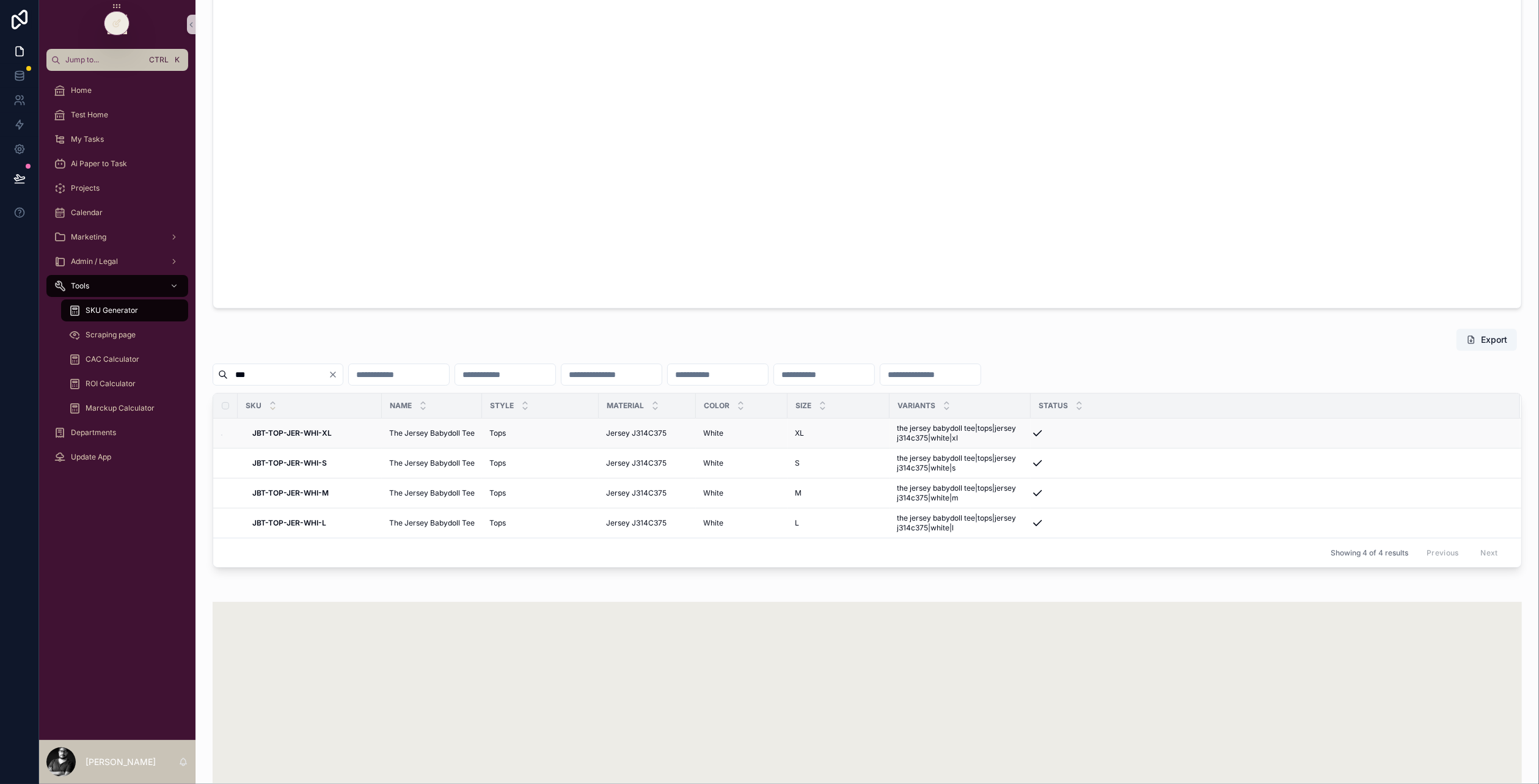
scroll to position [587, 0]
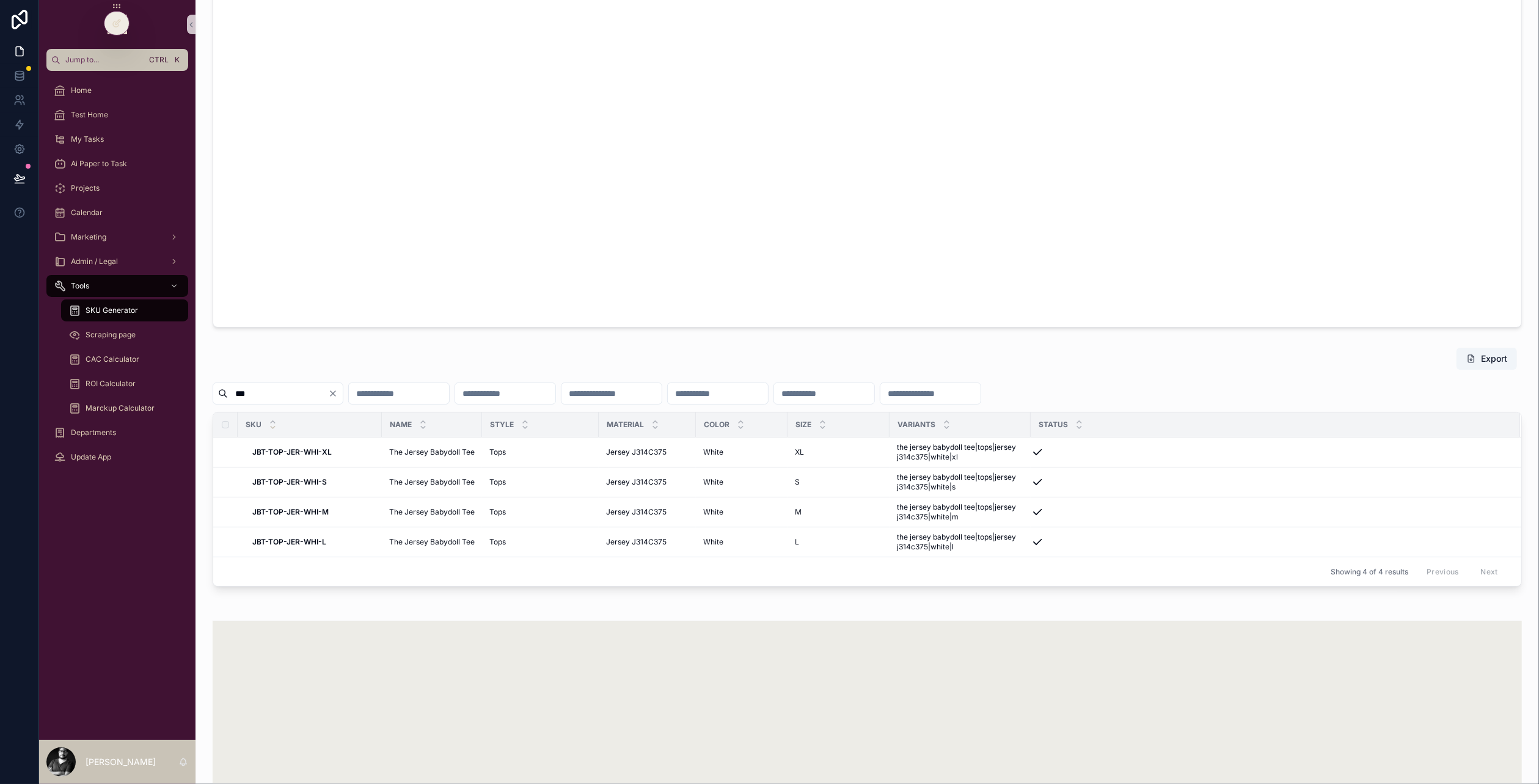
click at [343, 389] on button "Clear" at bounding box center [335, 394] width 14 height 10
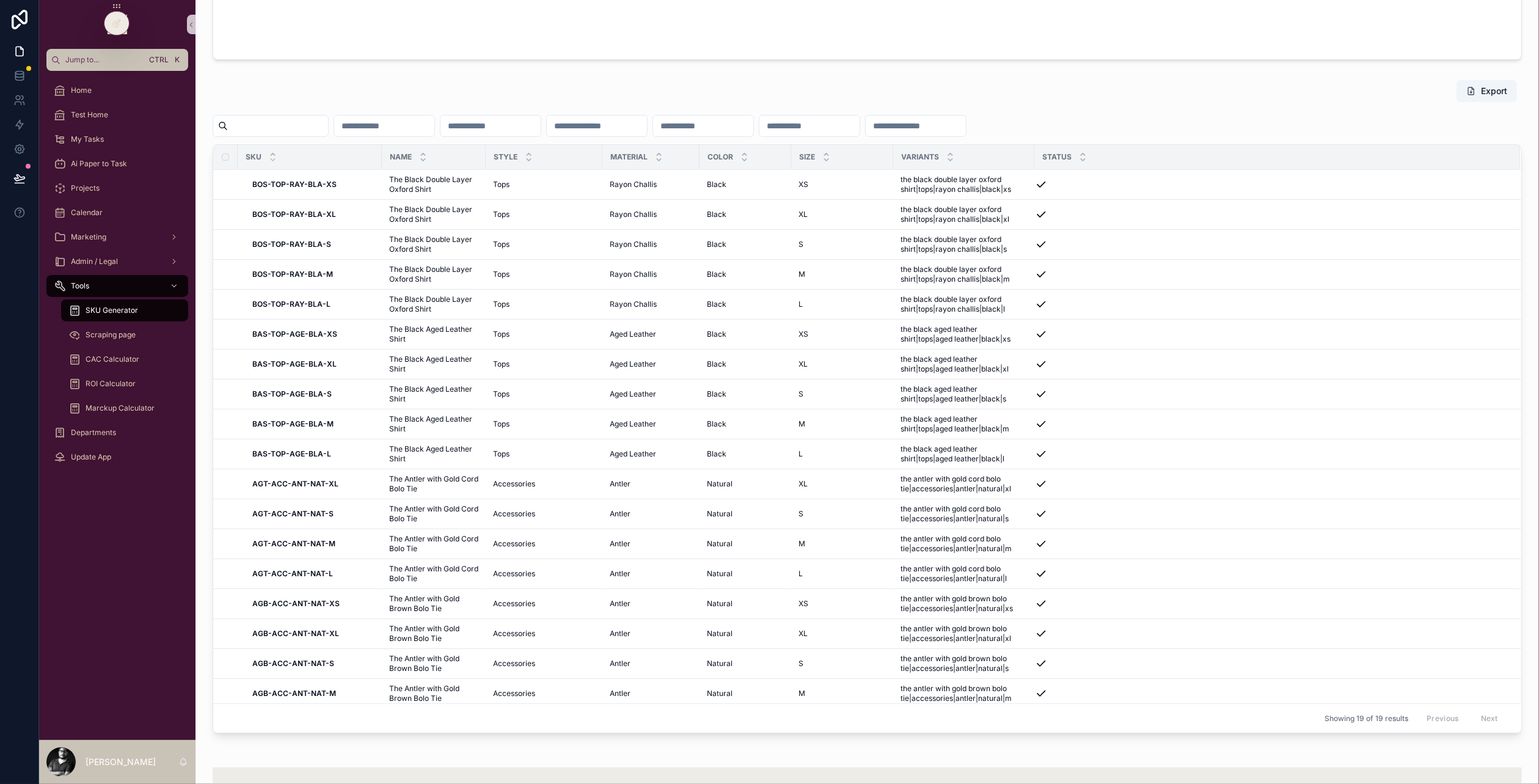
scroll to position [855, 0]
click at [323, 130] on input "scrollable content" at bounding box center [278, 125] width 100 height 17
type input "***"
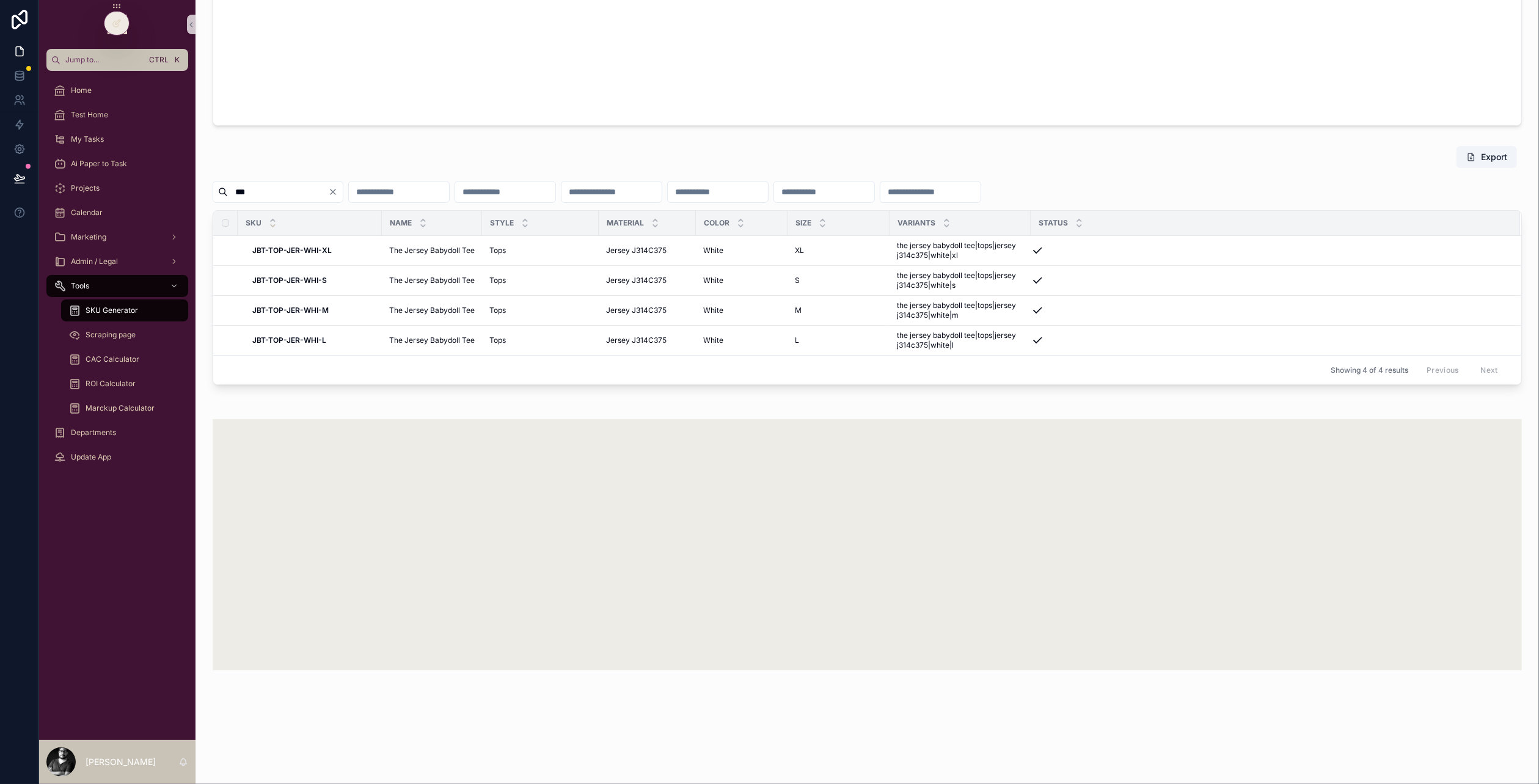
scroll to position [709, 0]
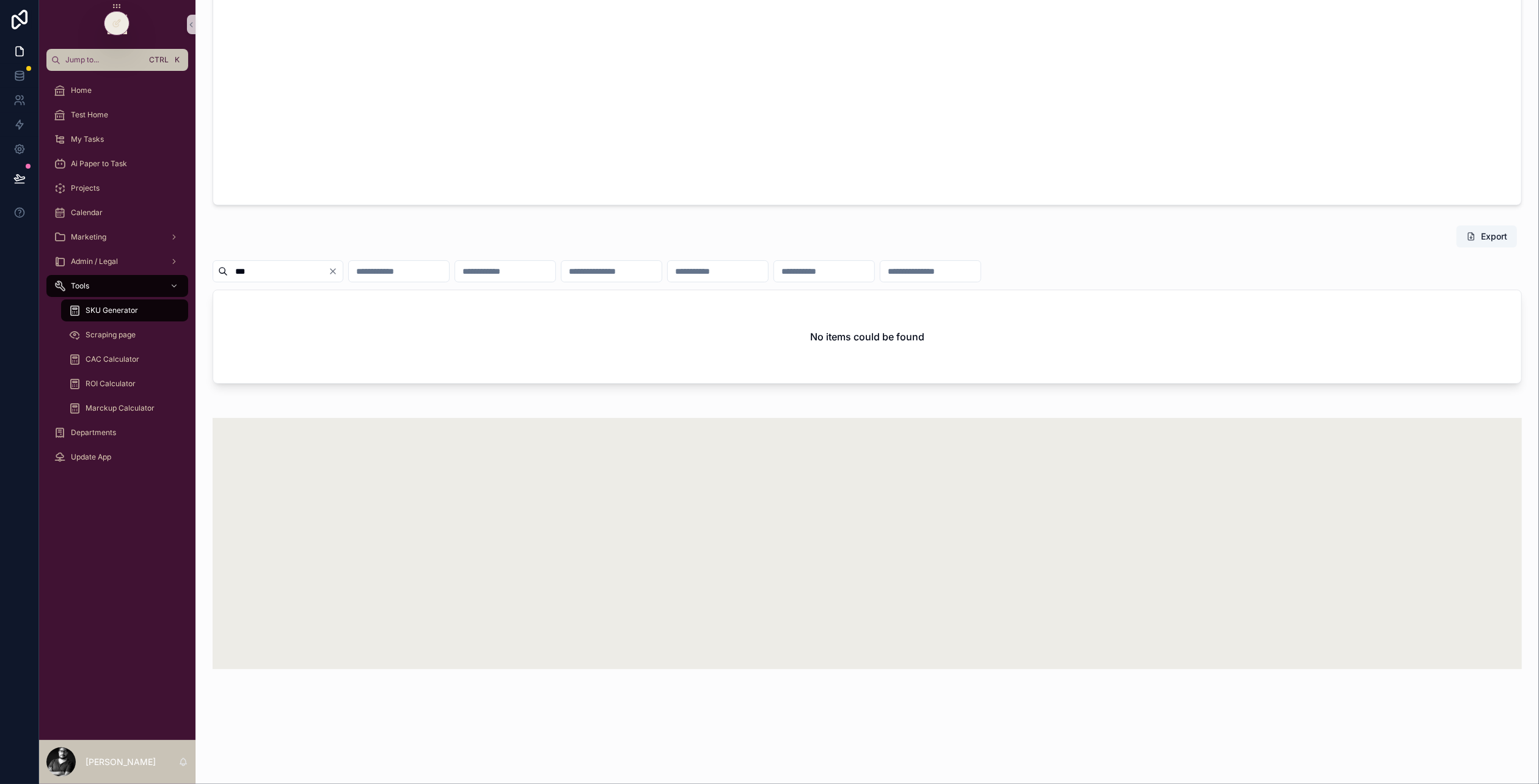
click at [338, 267] on icon "Clear" at bounding box center [333, 271] width 10 height 10
click at [252, 267] on input "scrollable content" at bounding box center [278, 271] width 100 height 17
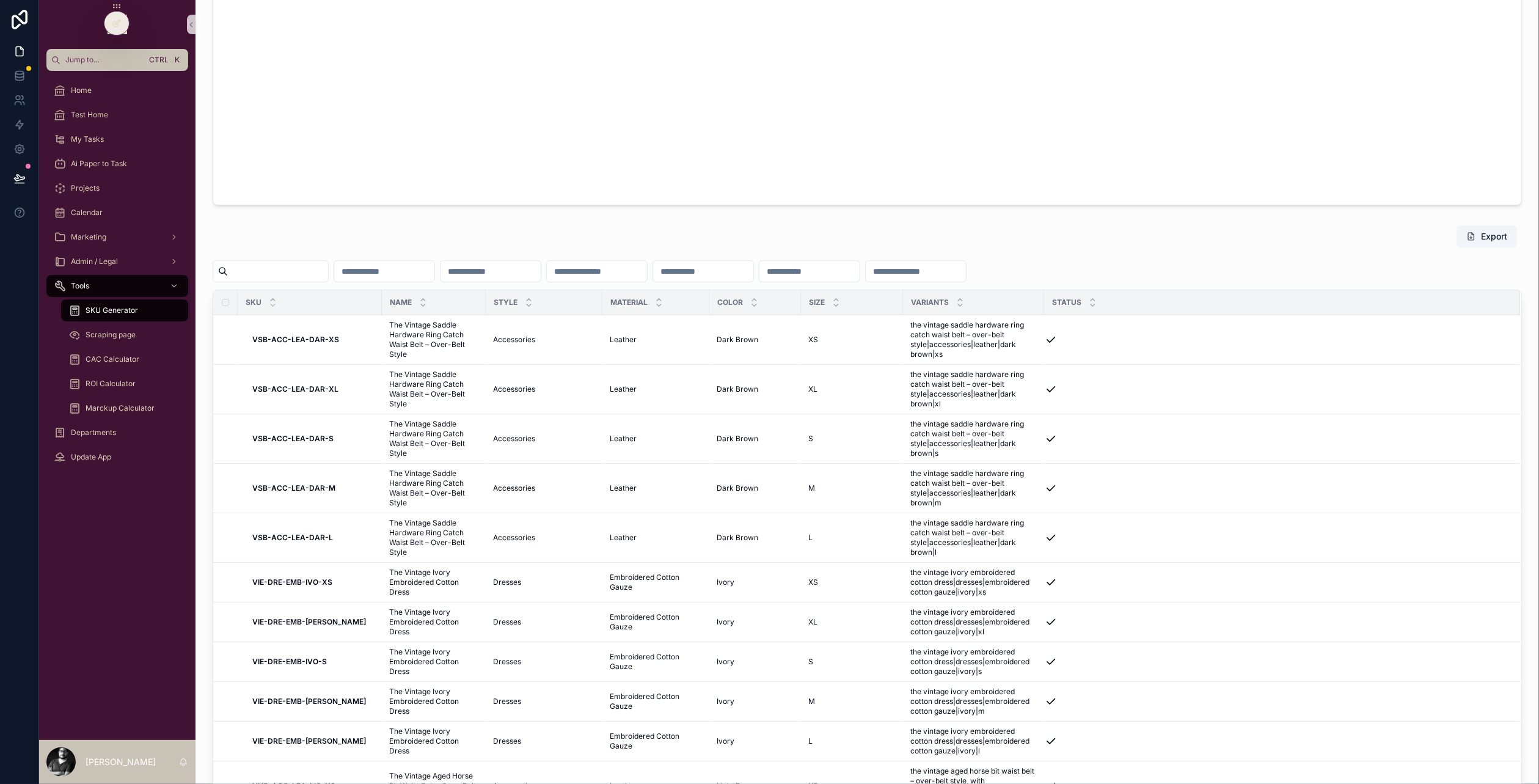
click at [231, 274] on input "scrollable content" at bounding box center [278, 271] width 100 height 17
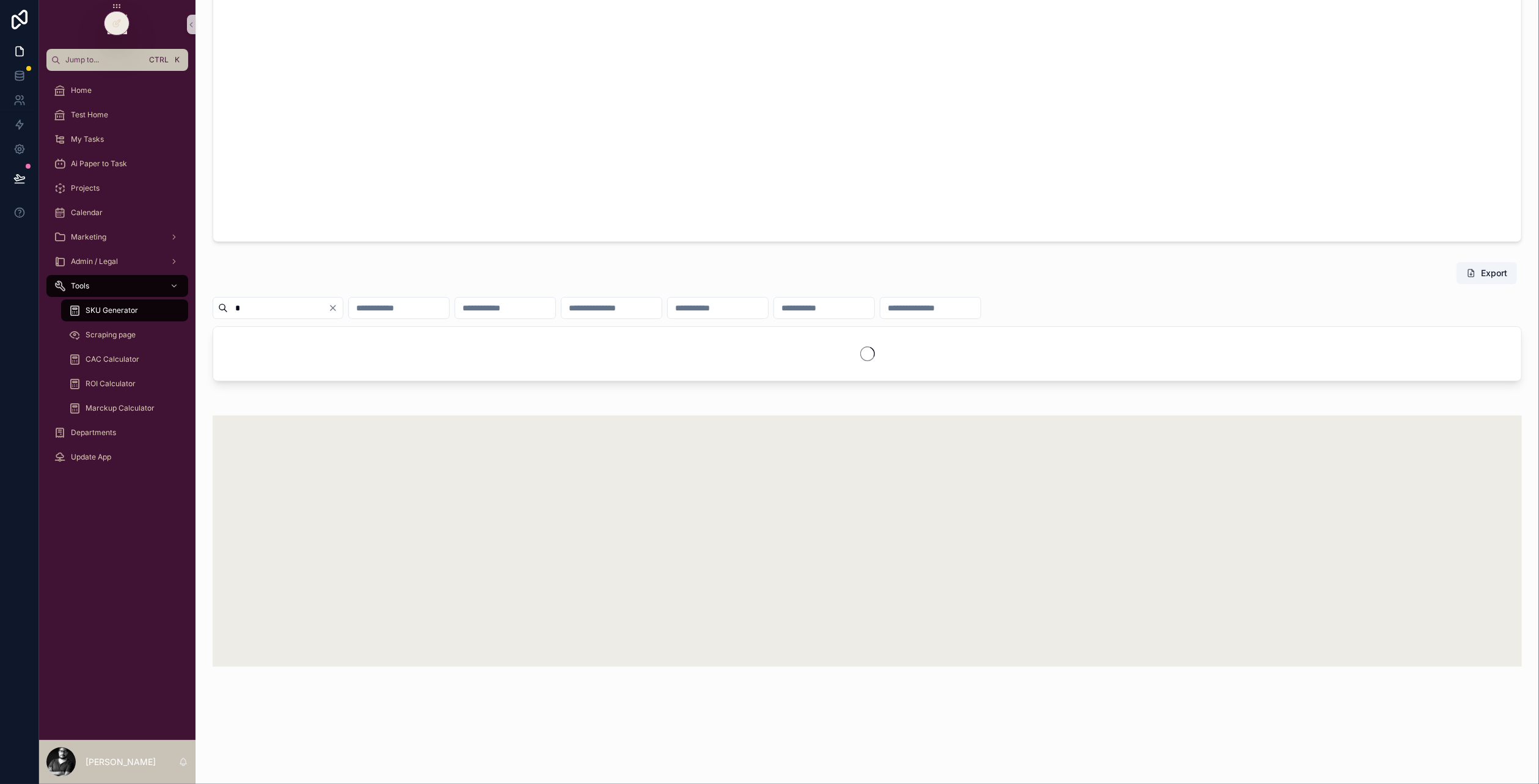
scroll to position [670, 0]
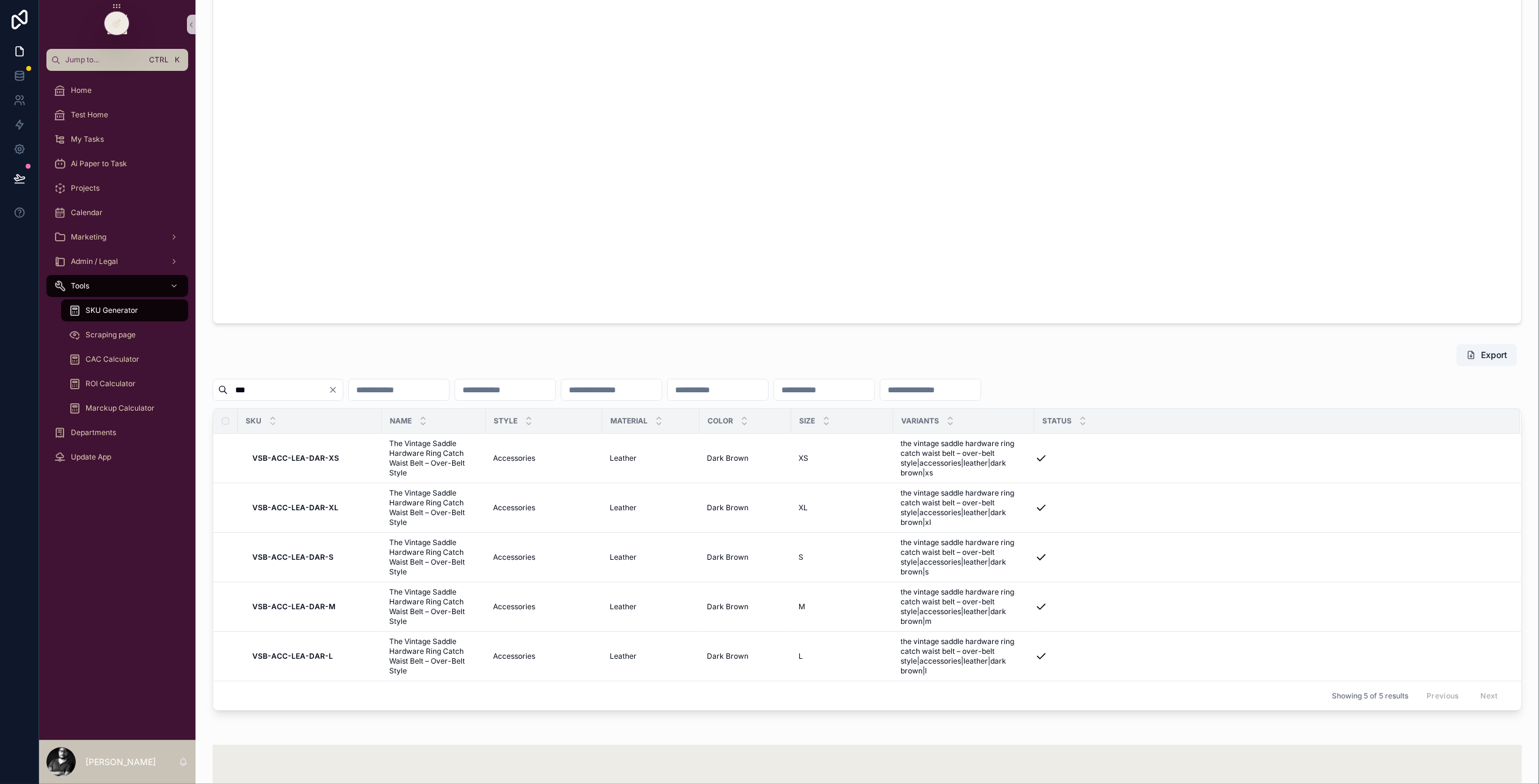
scroll to position [587, 0]
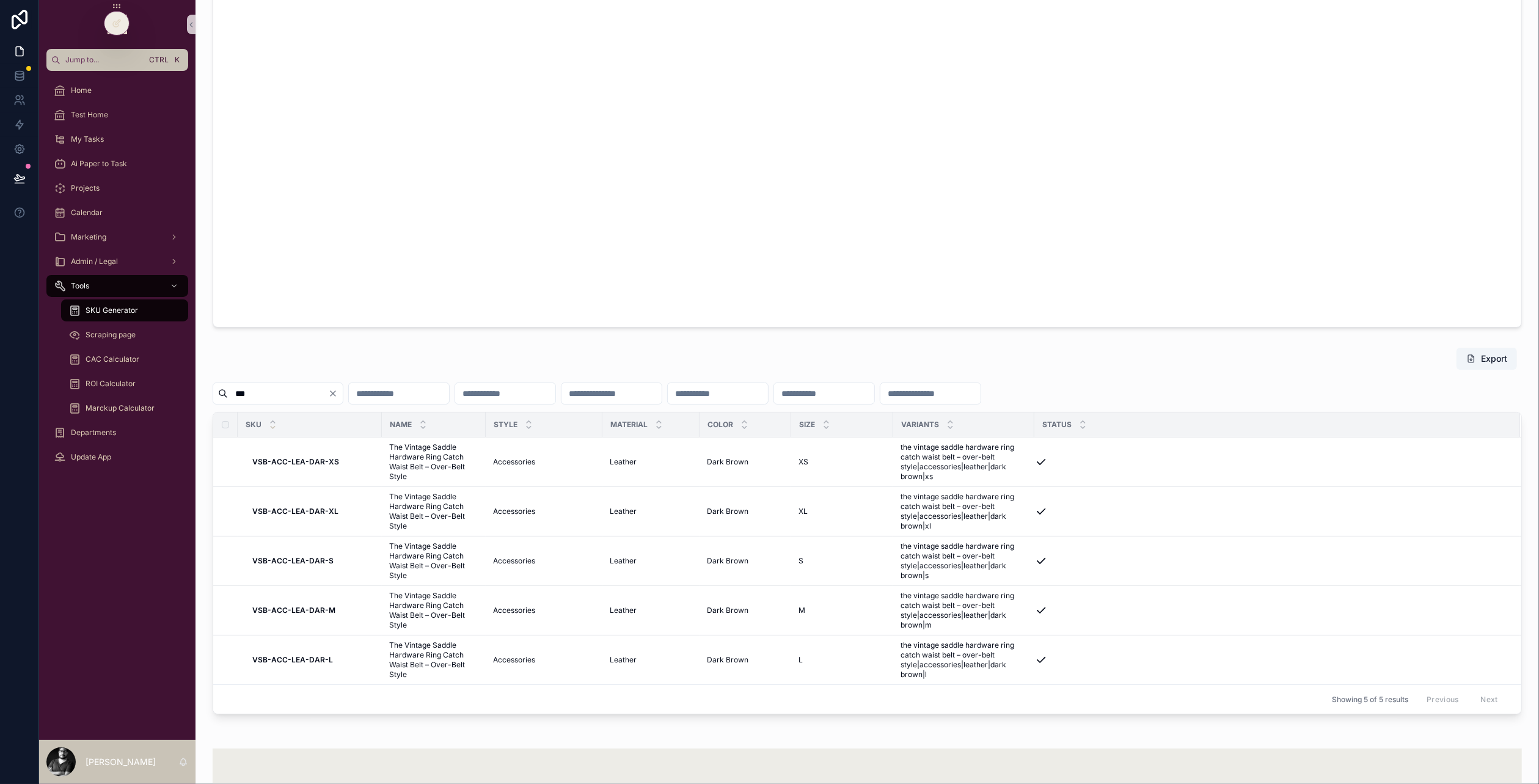
type input "***"
click at [343, 395] on button "Clear" at bounding box center [335, 394] width 14 height 10
